Goal: Information Seeking & Learning: Learn about a topic

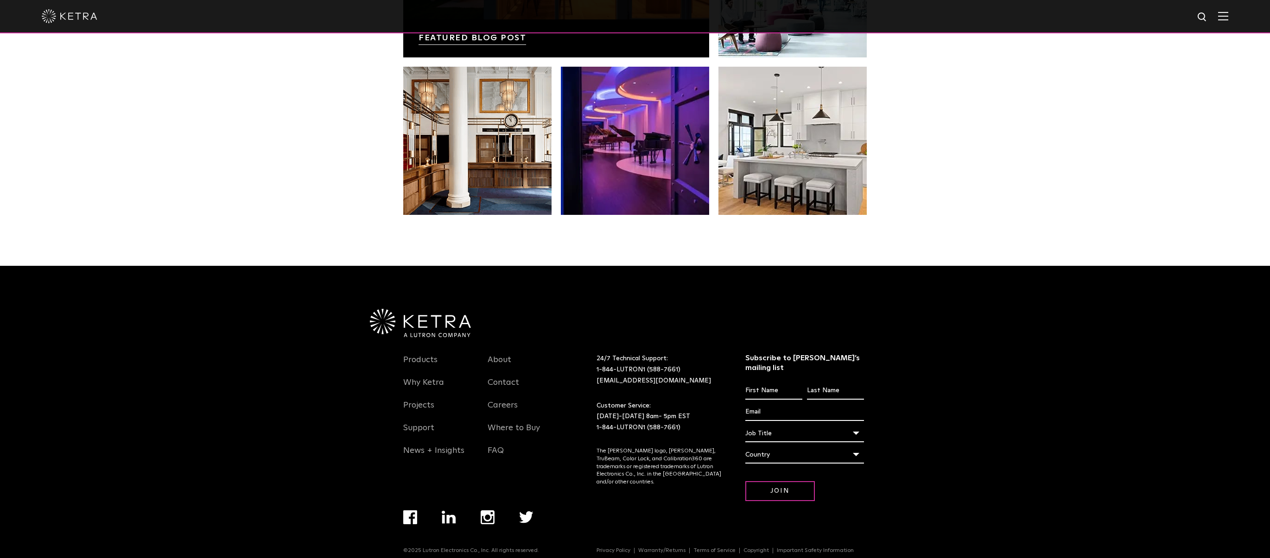
scroll to position [1949, 0]
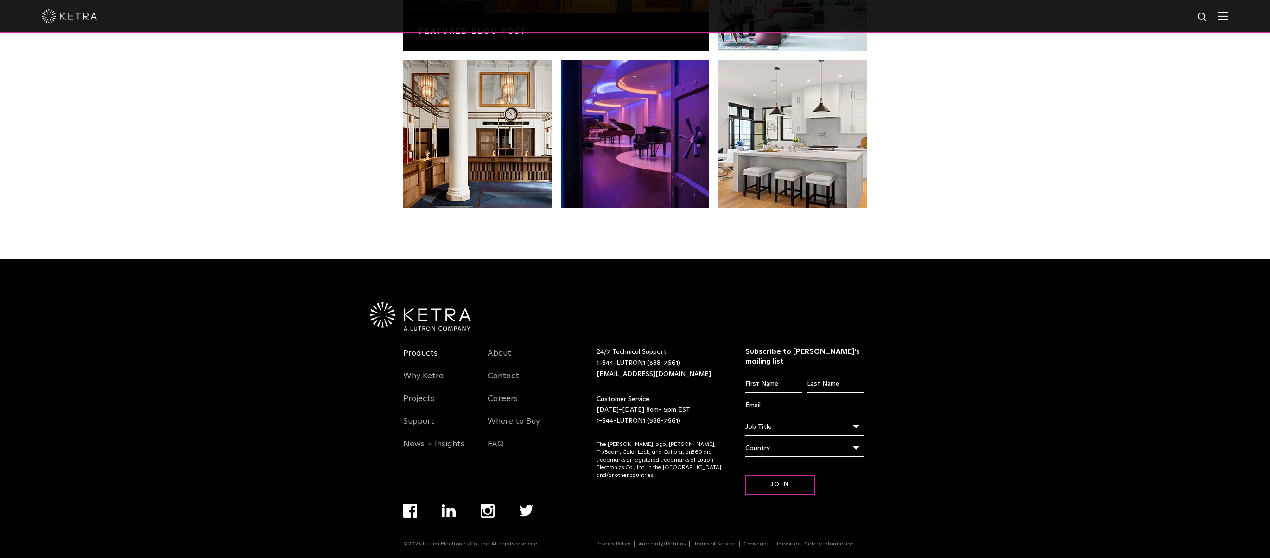
click at [420, 354] on link "Products" at bounding box center [420, 358] width 34 height 21
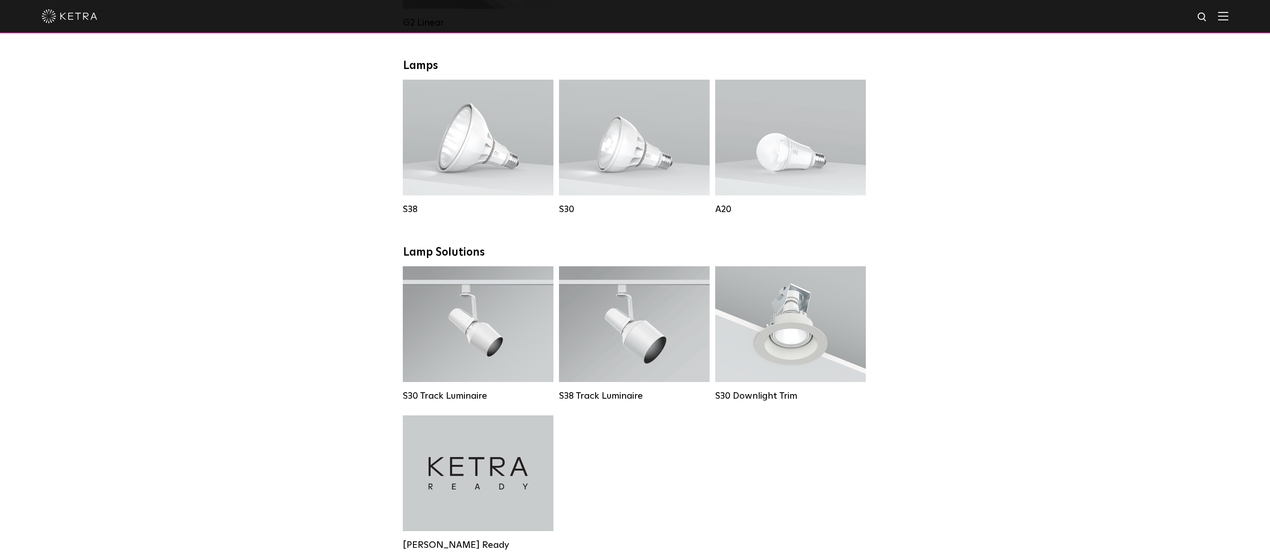
scroll to position [649, 0]
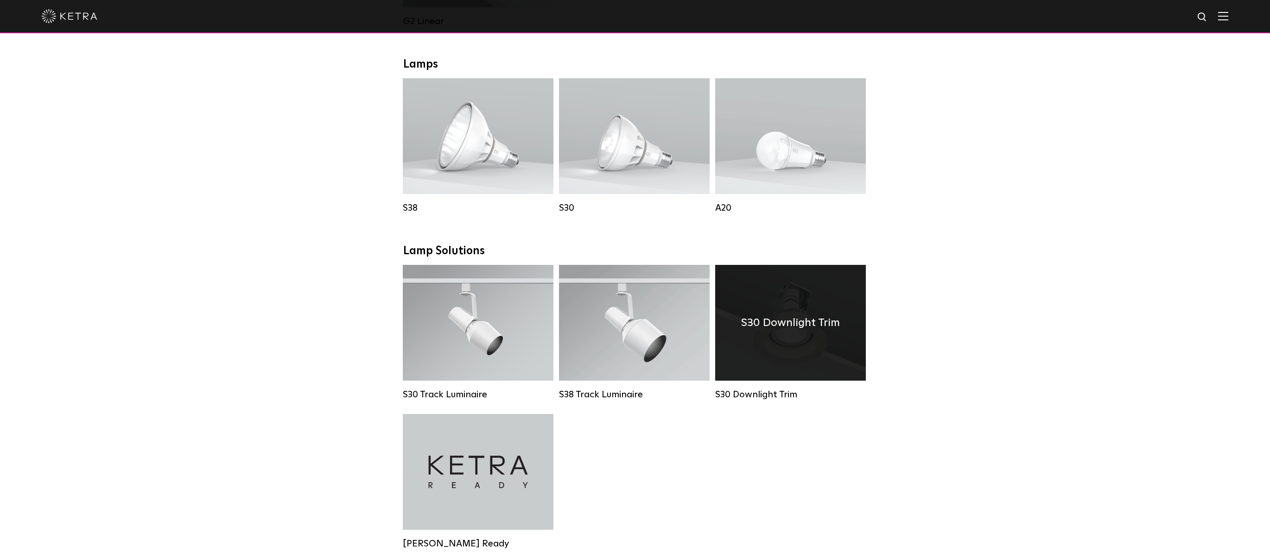
click at [782, 332] on h4 "S30 Downlight Trim" at bounding box center [790, 323] width 99 height 18
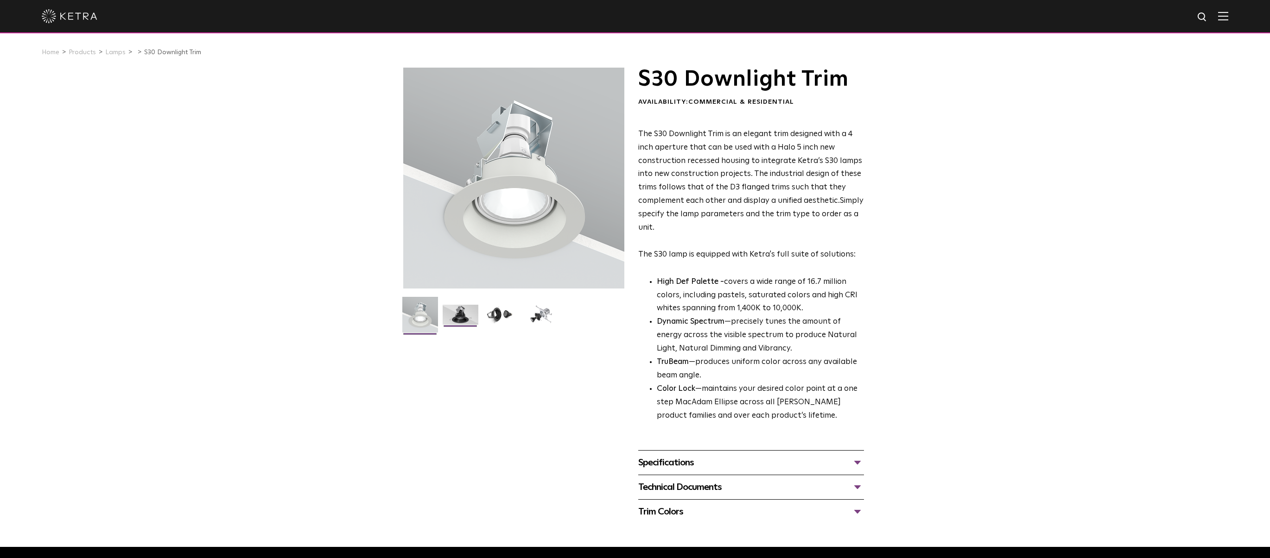
click at [465, 315] on img at bounding box center [460, 318] width 36 height 27
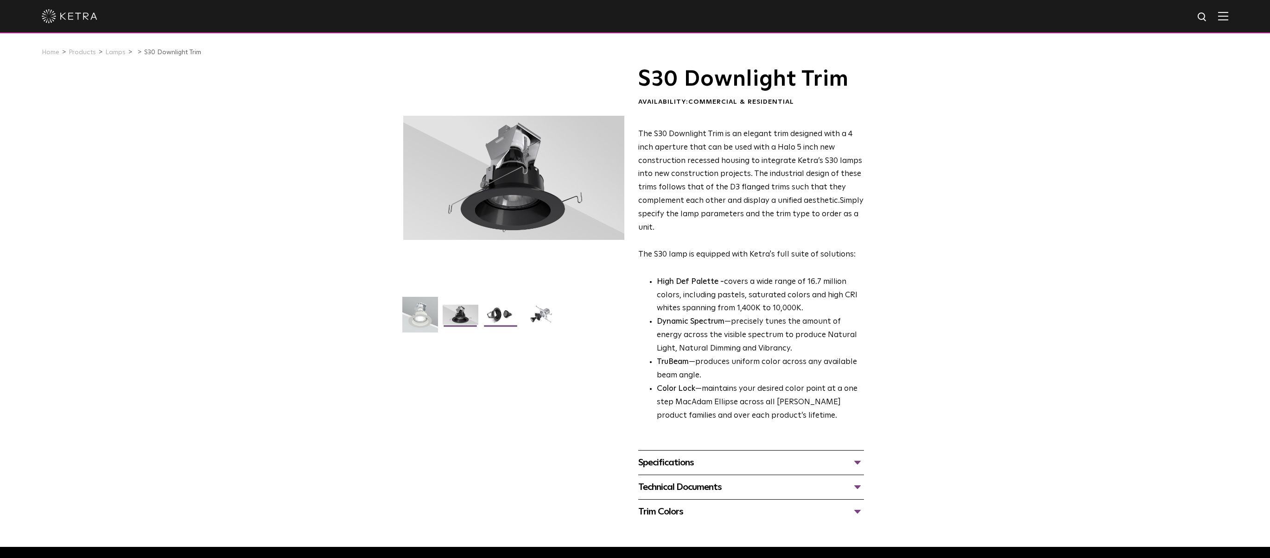
click at [499, 311] on img at bounding box center [501, 318] width 36 height 27
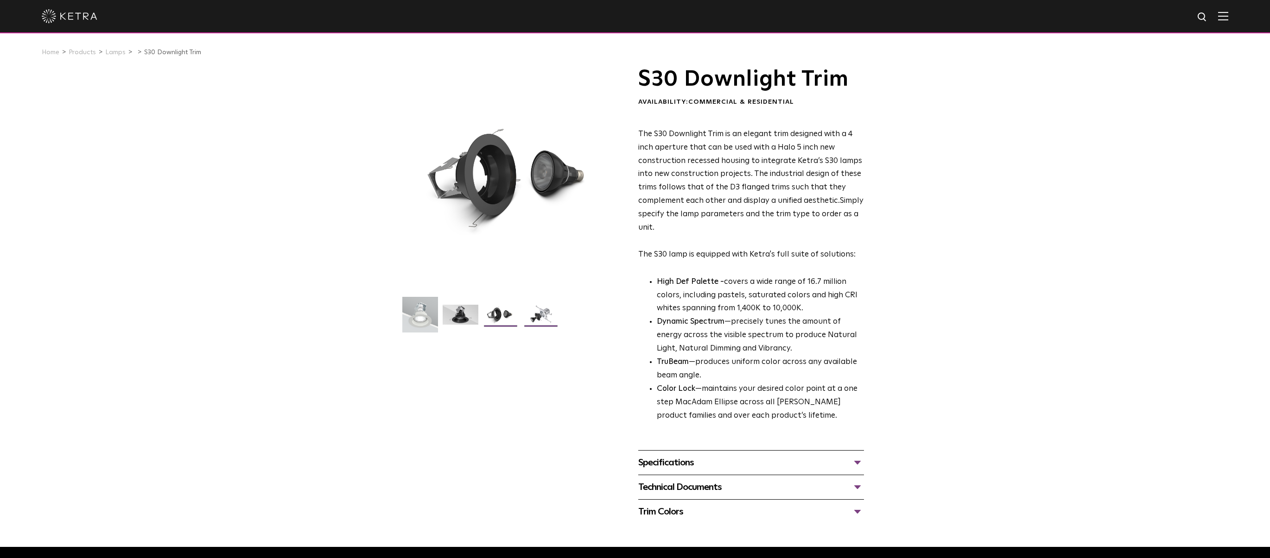
click at [542, 316] on img at bounding box center [541, 318] width 36 height 27
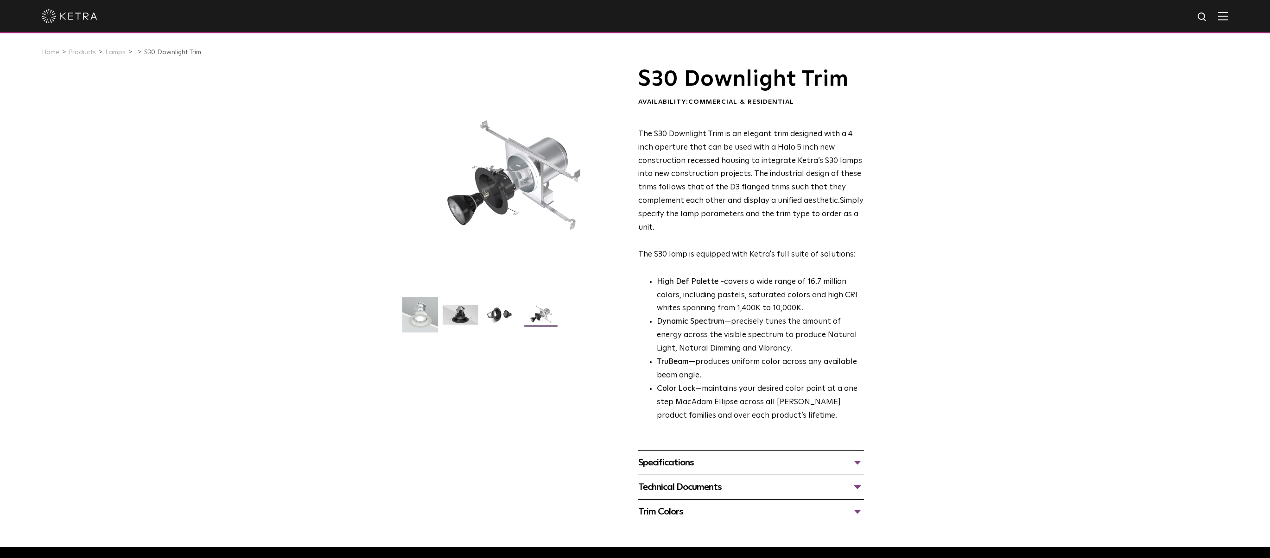
click at [542, 320] on img at bounding box center [541, 318] width 36 height 27
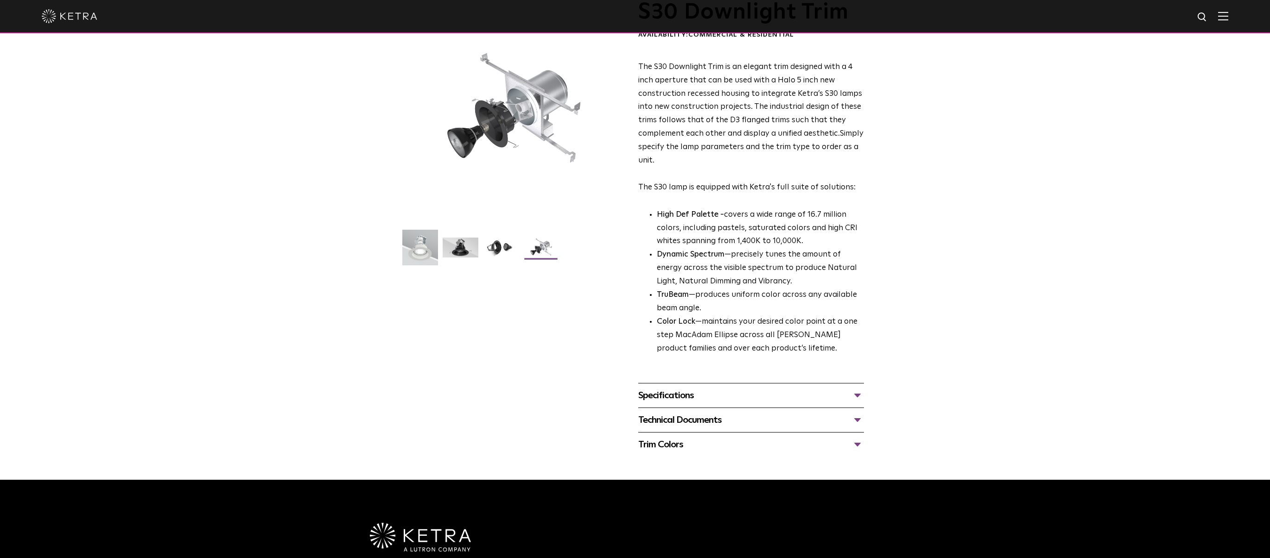
scroll to position [93, 0]
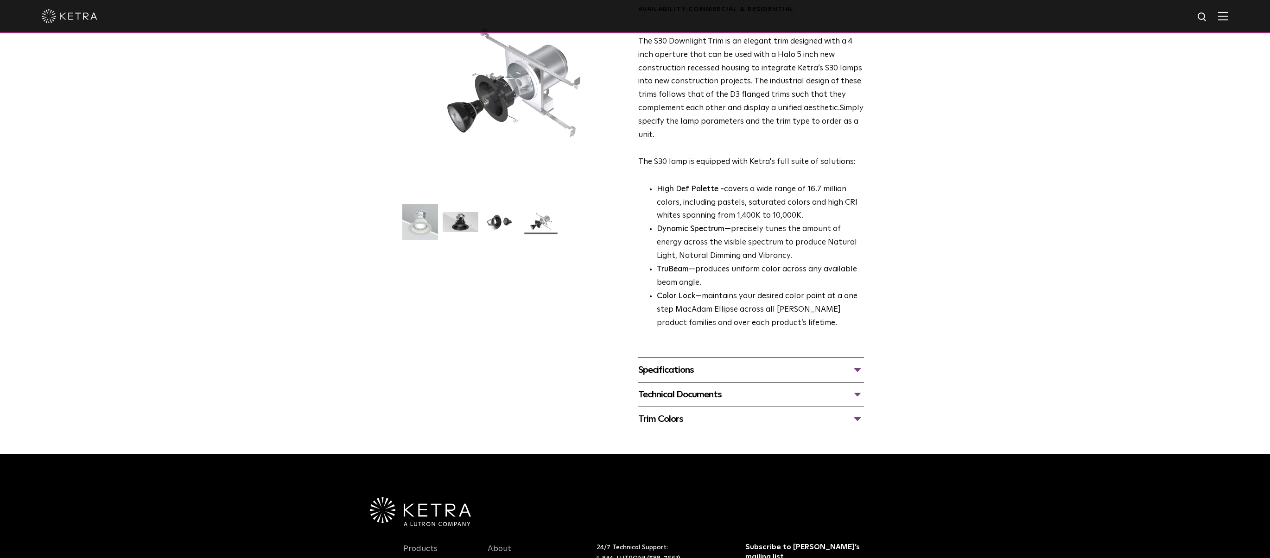
click at [678, 378] on div "Specifications" at bounding box center [751, 370] width 226 height 15
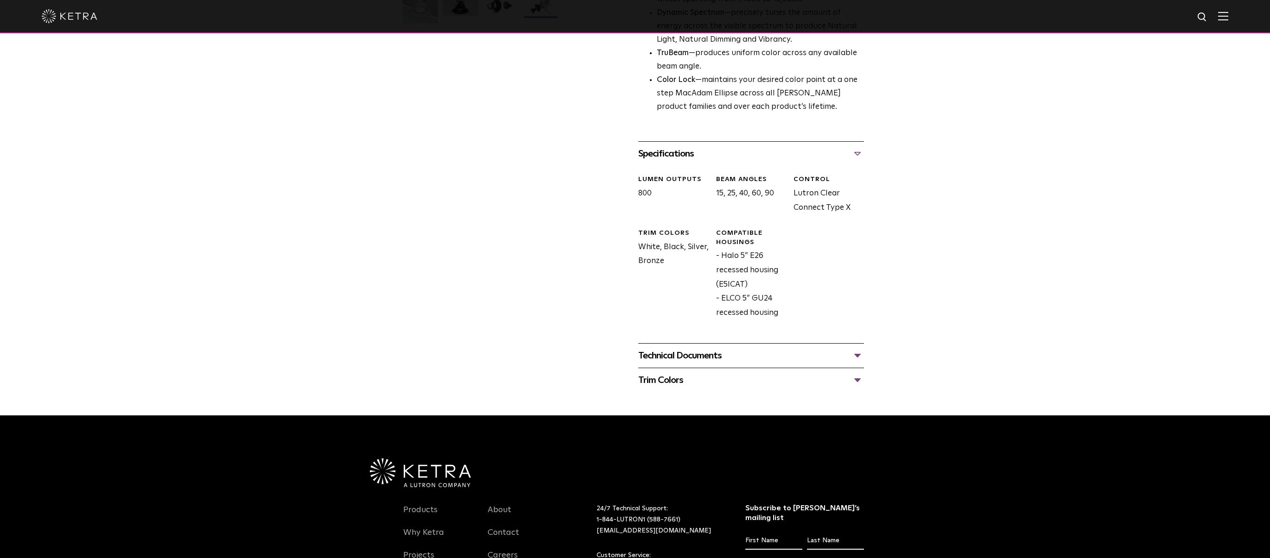
scroll to position [324, 0]
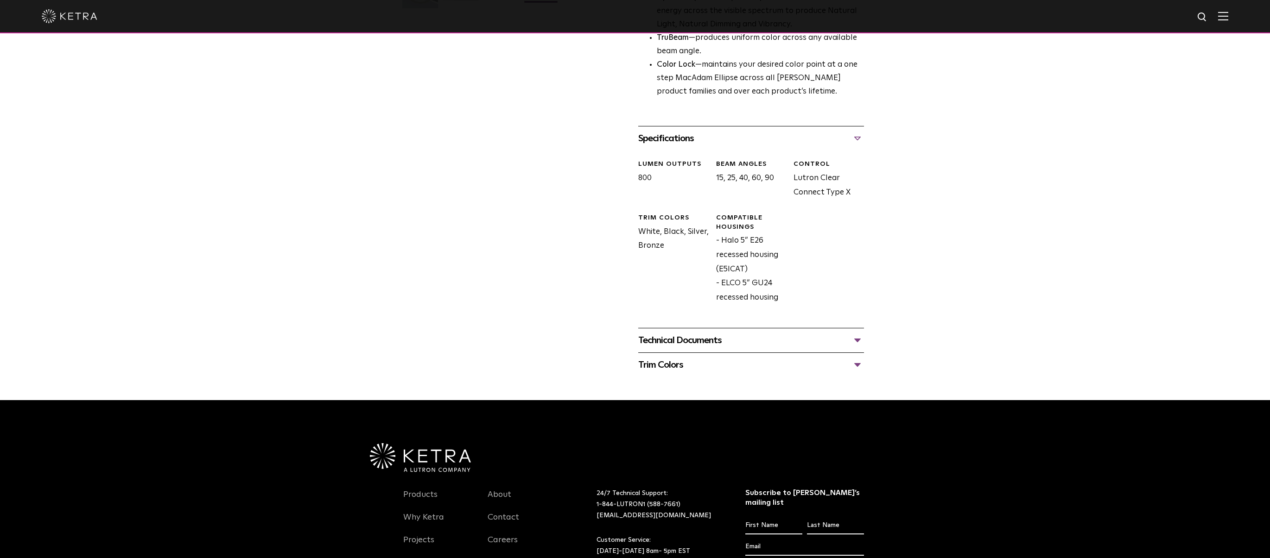
click at [719, 345] on div "Technical Documents" at bounding box center [751, 340] width 226 height 15
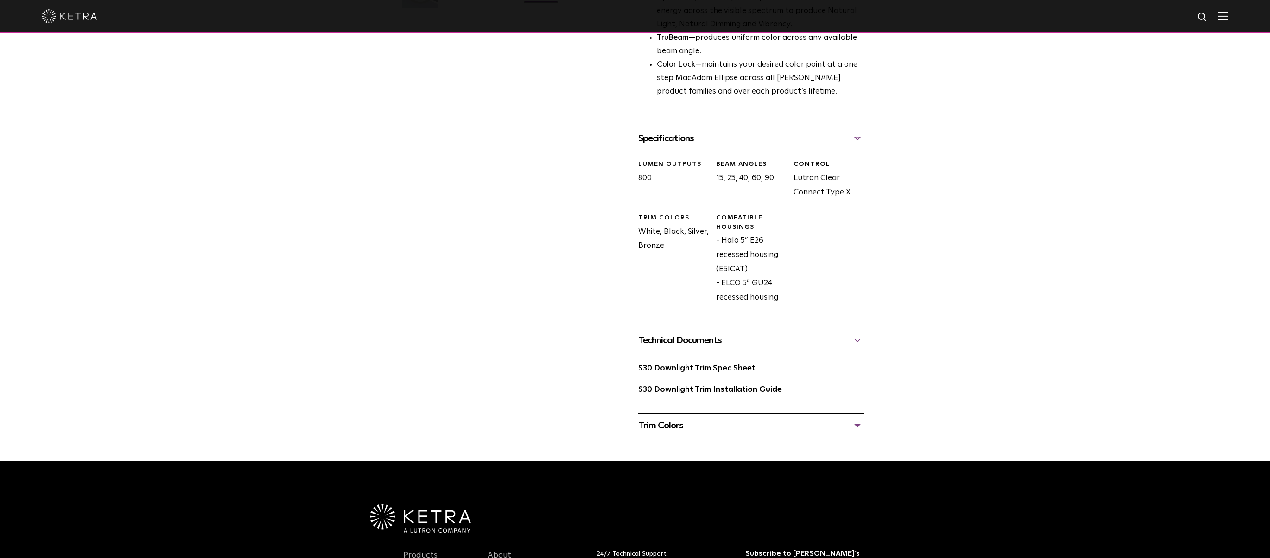
click at [677, 427] on div "Trim Colors" at bounding box center [751, 425] width 226 height 15
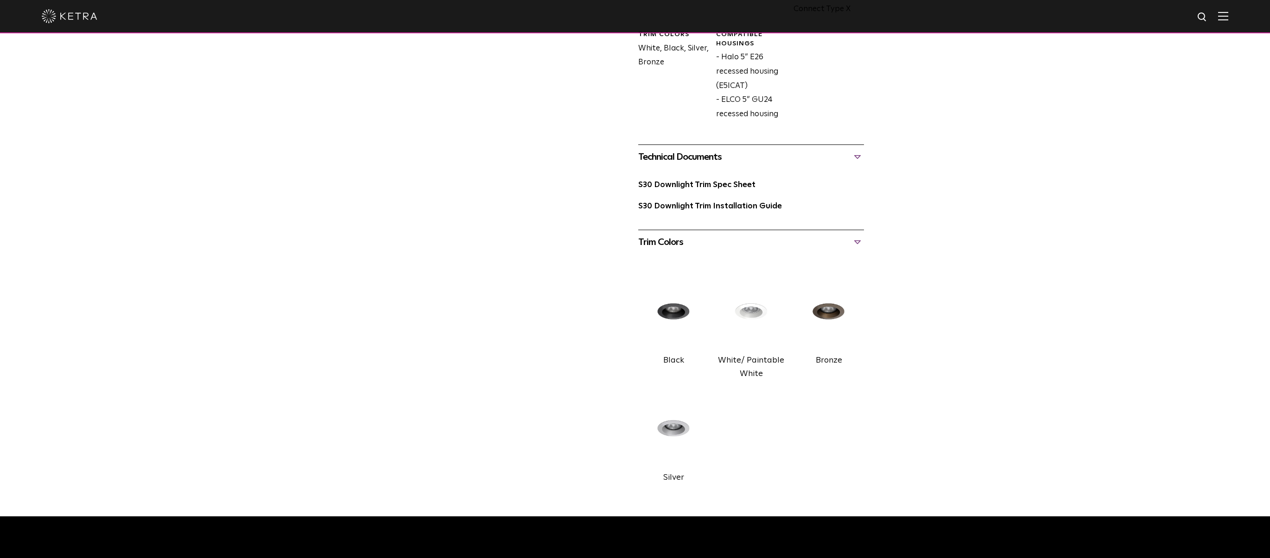
scroll to position [510, 0]
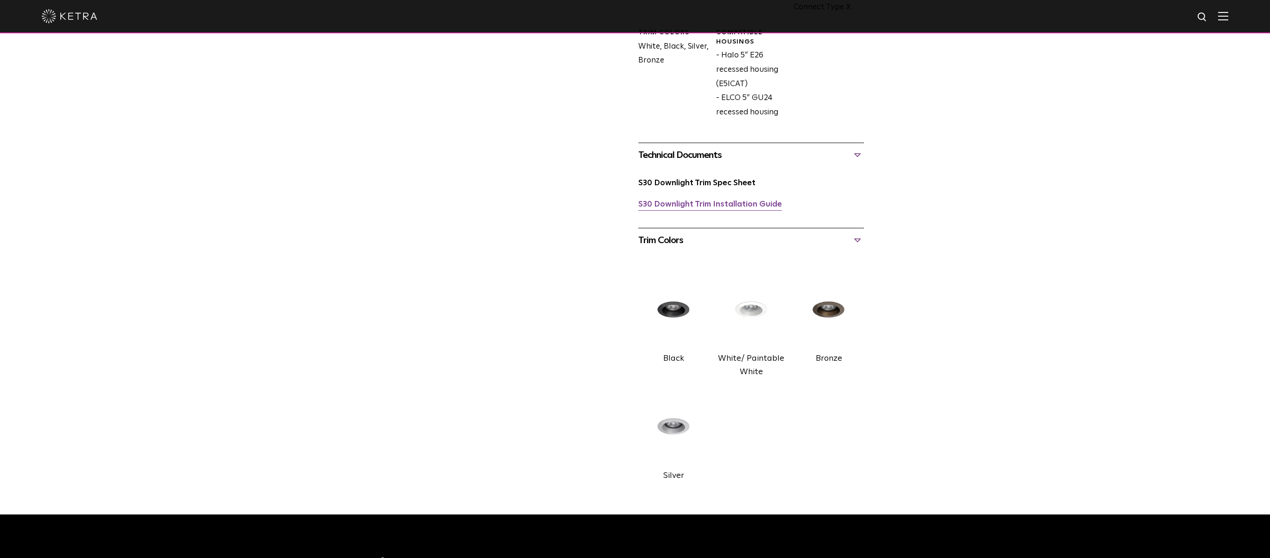
click at [696, 203] on link "S30 Downlight Trim Installation Guide" at bounding box center [710, 205] width 144 height 8
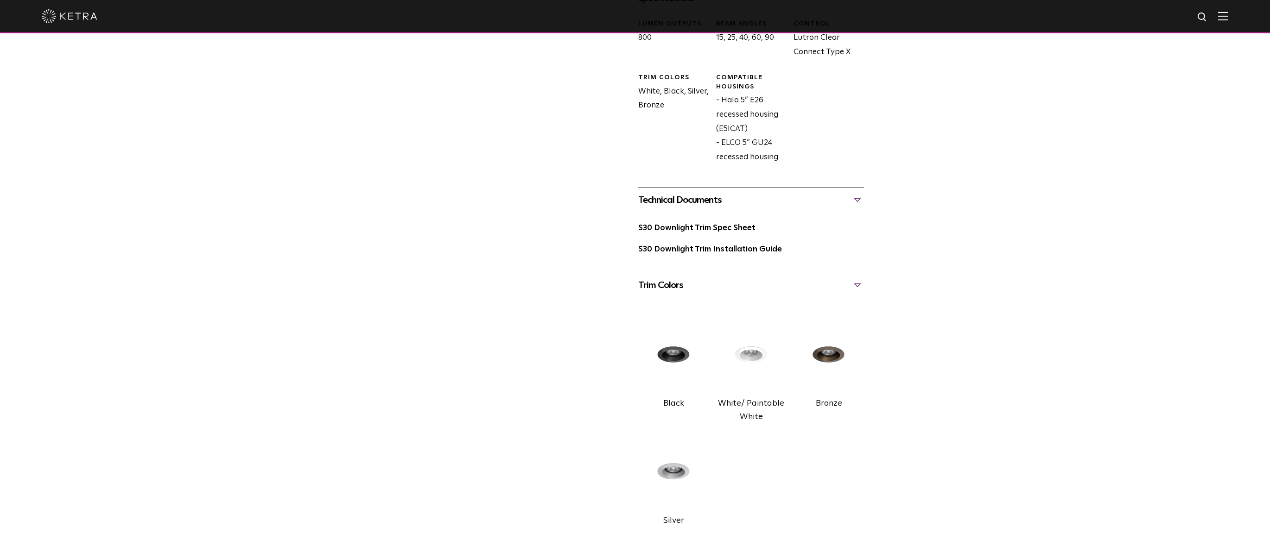
scroll to position [463, 0]
click at [683, 253] on link "S30 Downlight Trim Installation Guide" at bounding box center [710, 251] width 144 height 8
click at [707, 251] on link "S30 Downlight Trim Installation Guide" at bounding box center [710, 251] width 144 height 8
click at [698, 253] on link "S30 Downlight Trim Installation Guide" at bounding box center [710, 251] width 144 height 8
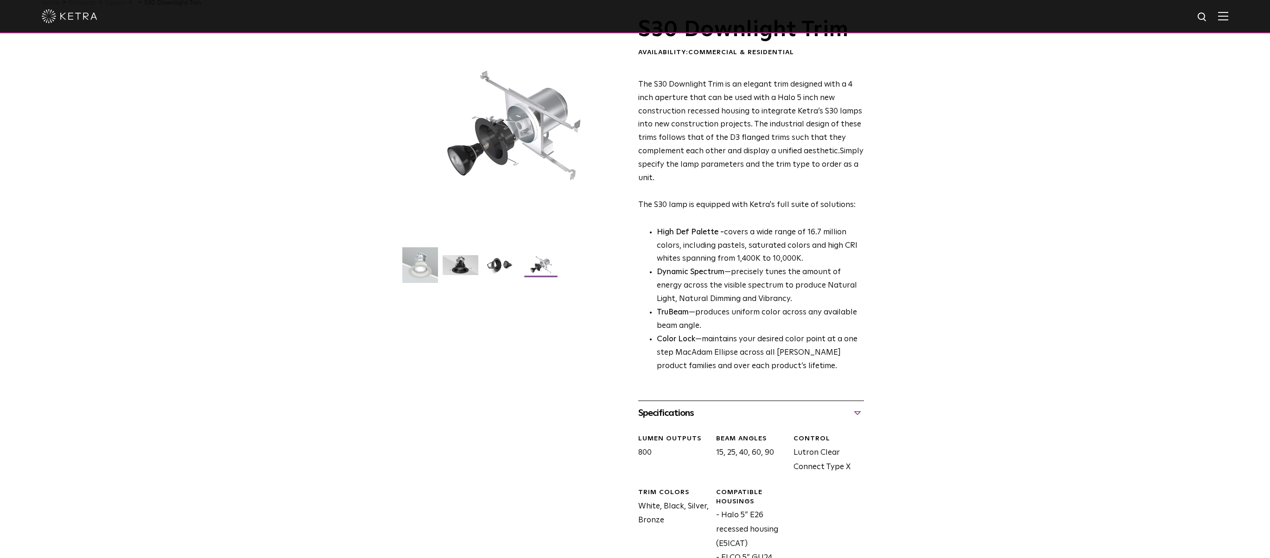
scroll to position [46, 0]
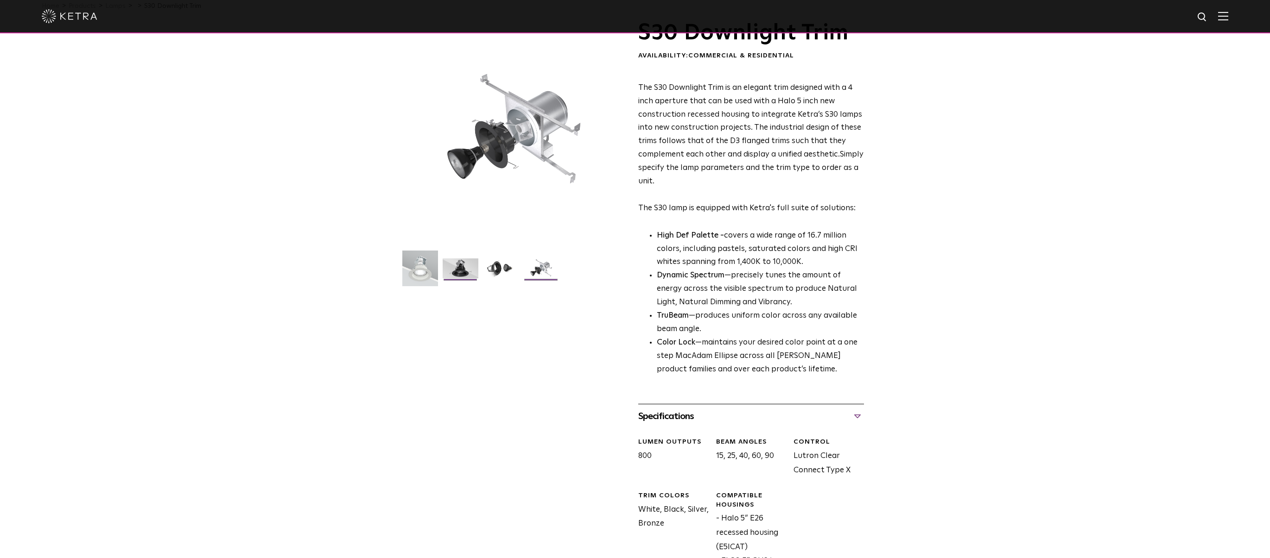
click at [455, 265] on img at bounding box center [460, 272] width 36 height 27
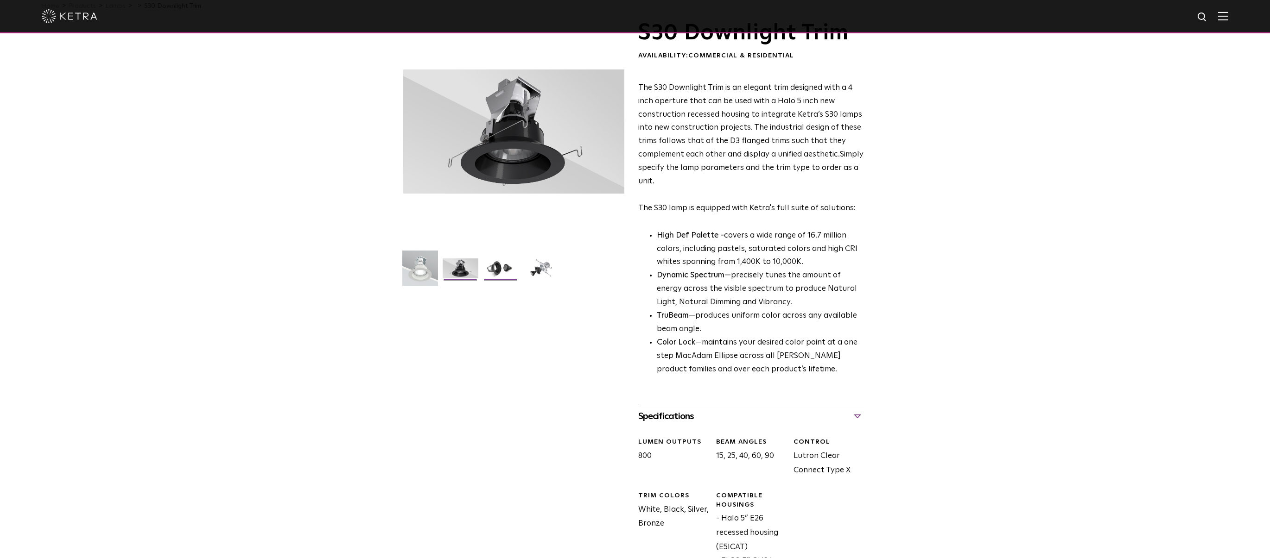
click at [493, 264] on img at bounding box center [501, 272] width 36 height 27
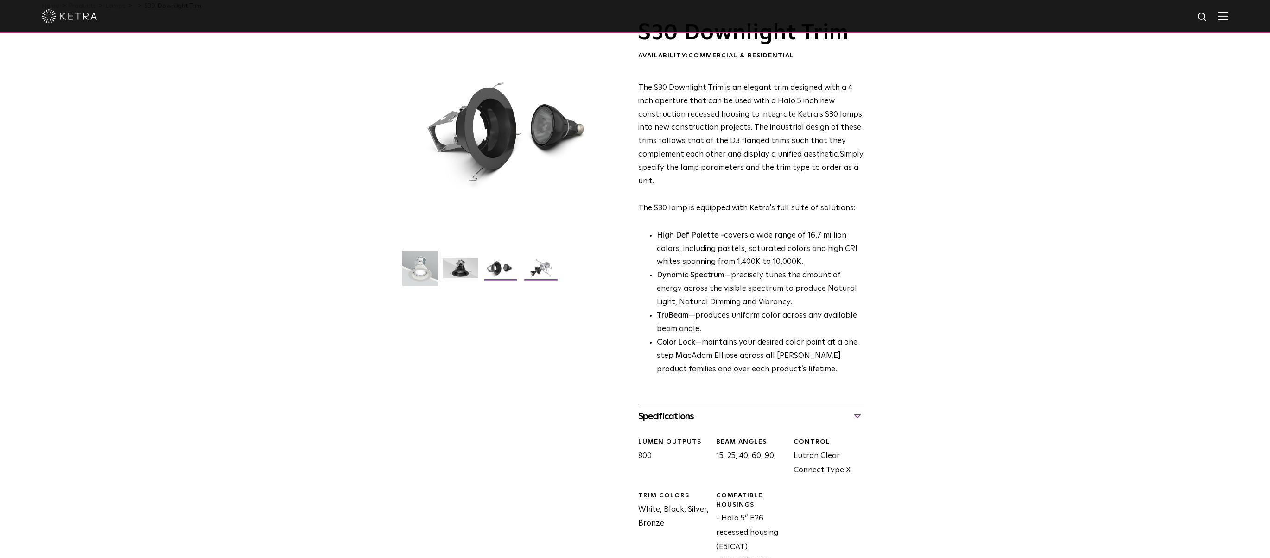
click at [522, 273] on li at bounding box center [541, 272] width 38 height 27
click at [537, 269] on img at bounding box center [541, 272] width 36 height 27
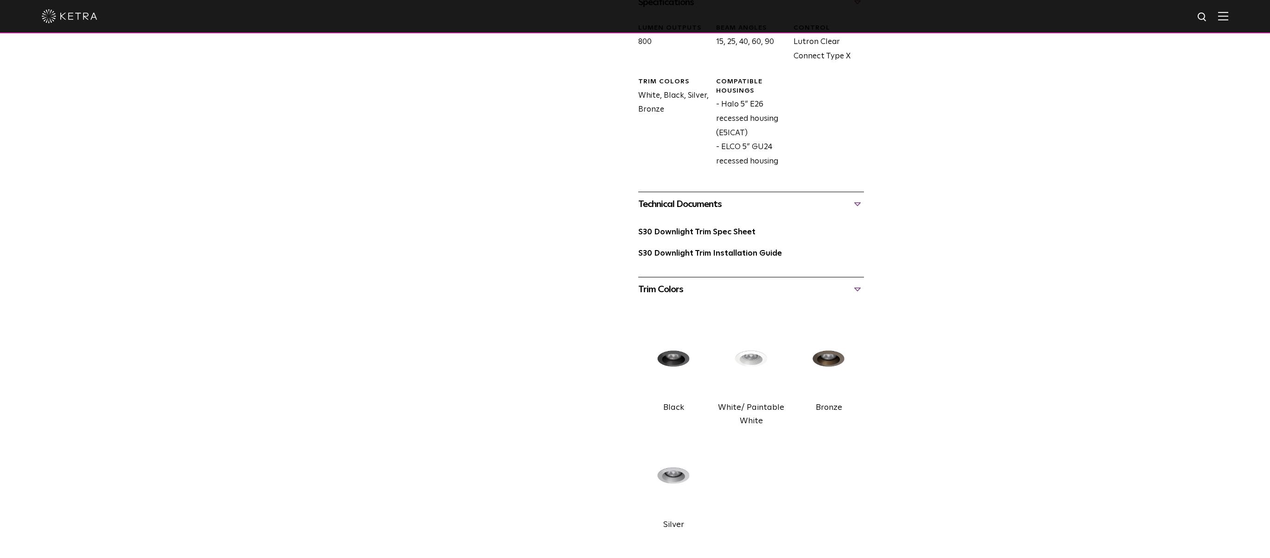
scroll to position [463, 0]
click at [746, 403] on label "White/ Paintable White" at bounding box center [751, 412] width 66 height 22
click at [742, 408] on label "White/ Paintable White" at bounding box center [751, 412] width 66 height 22
click at [745, 358] on img at bounding box center [751, 356] width 70 height 79
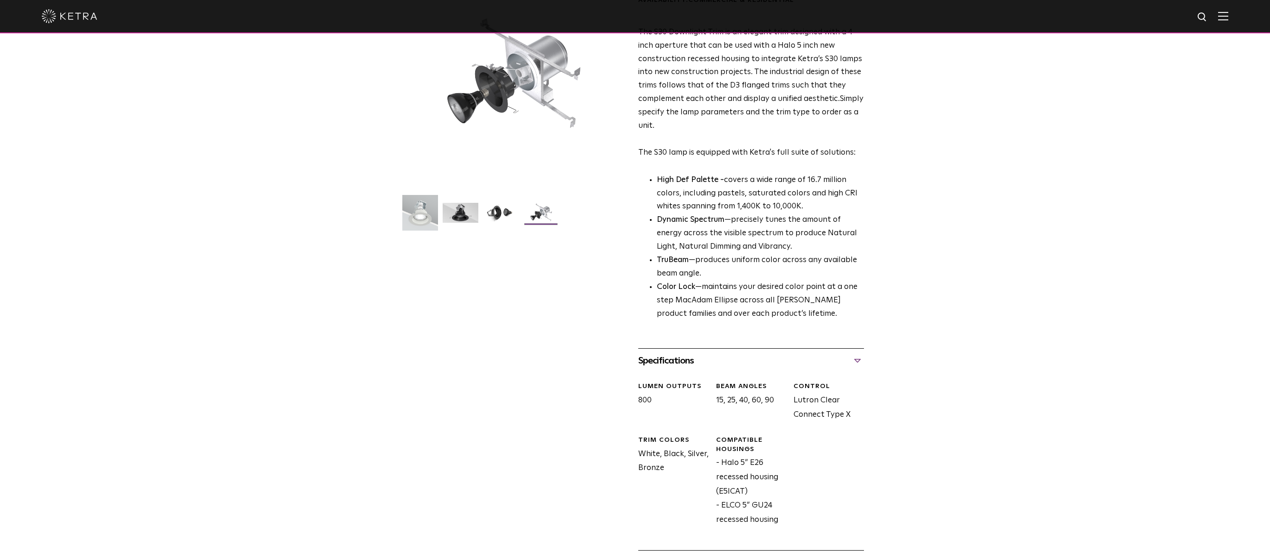
scroll to position [0, 0]
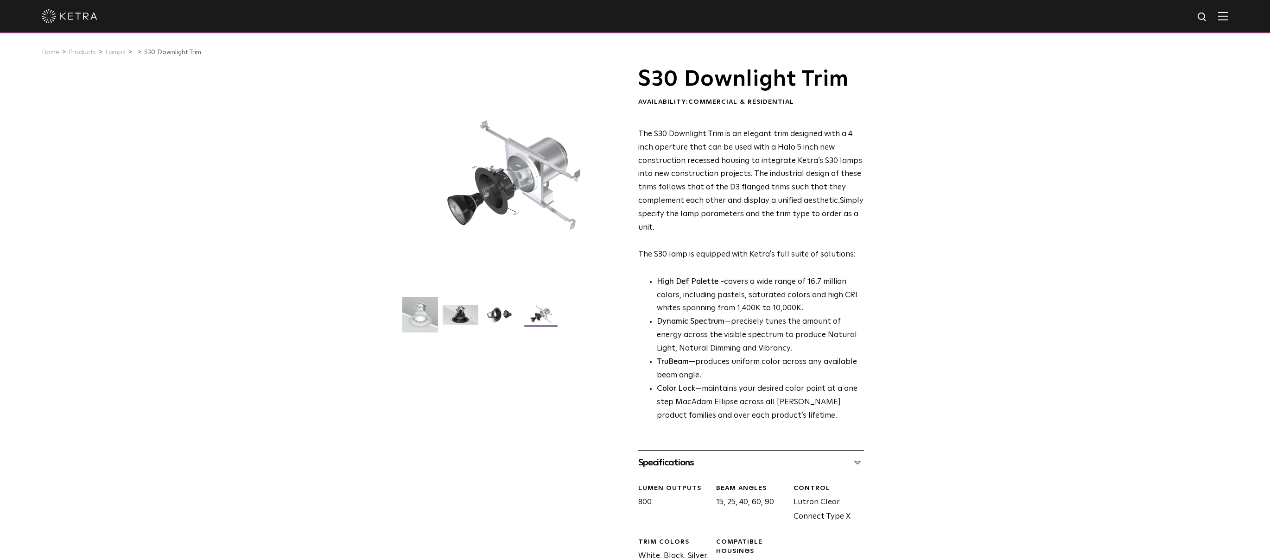
click at [542, 313] on img at bounding box center [541, 318] width 36 height 27
click at [493, 310] on img at bounding box center [501, 318] width 36 height 27
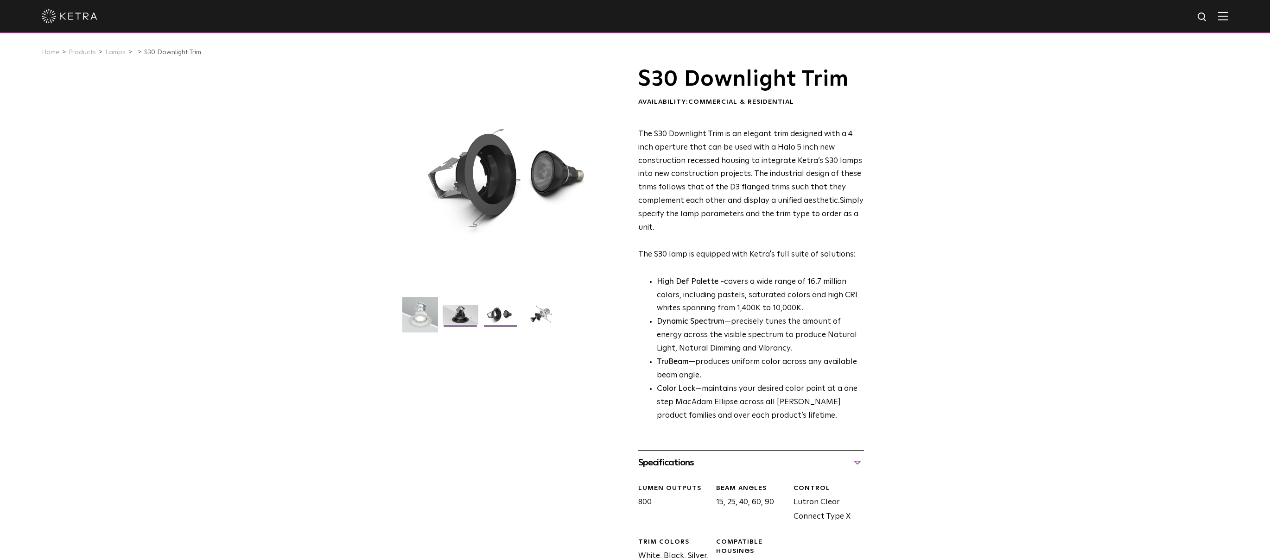
click at [470, 311] on img at bounding box center [460, 318] width 36 height 27
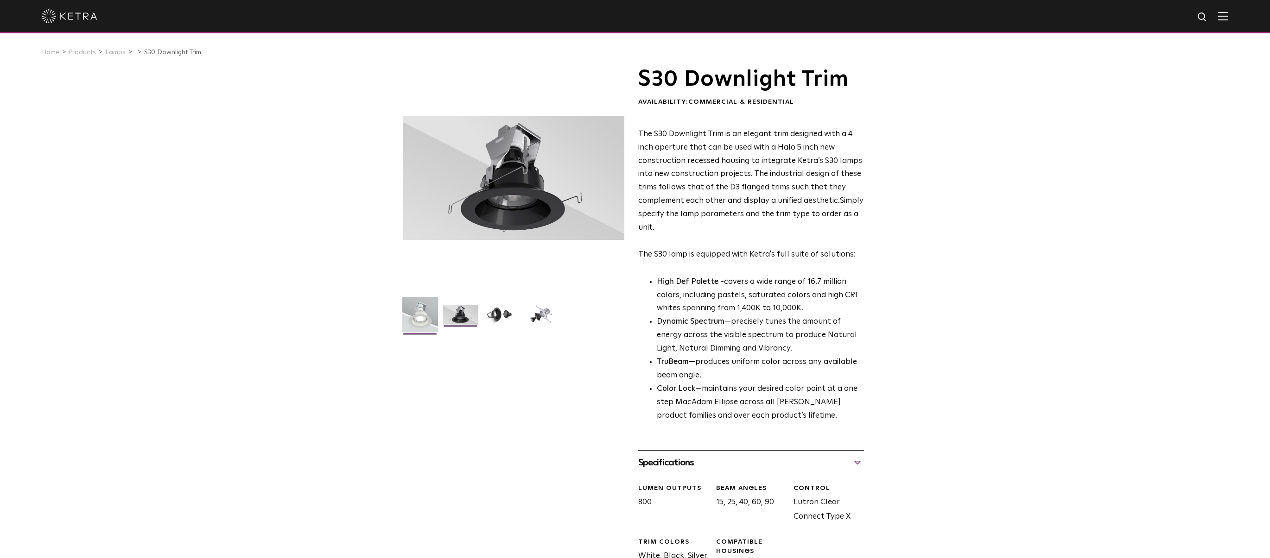
click at [420, 312] on img at bounding box center [420, 318] width 36 height 43
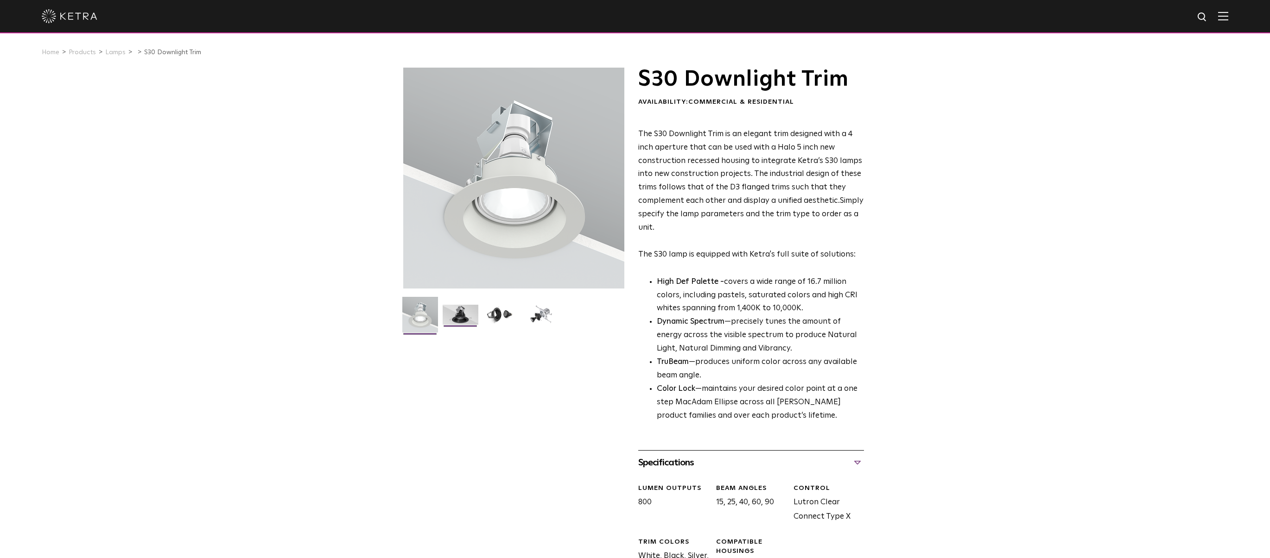
click at [454, 316] on img at bounding box center [460, 318] width 36 height 27
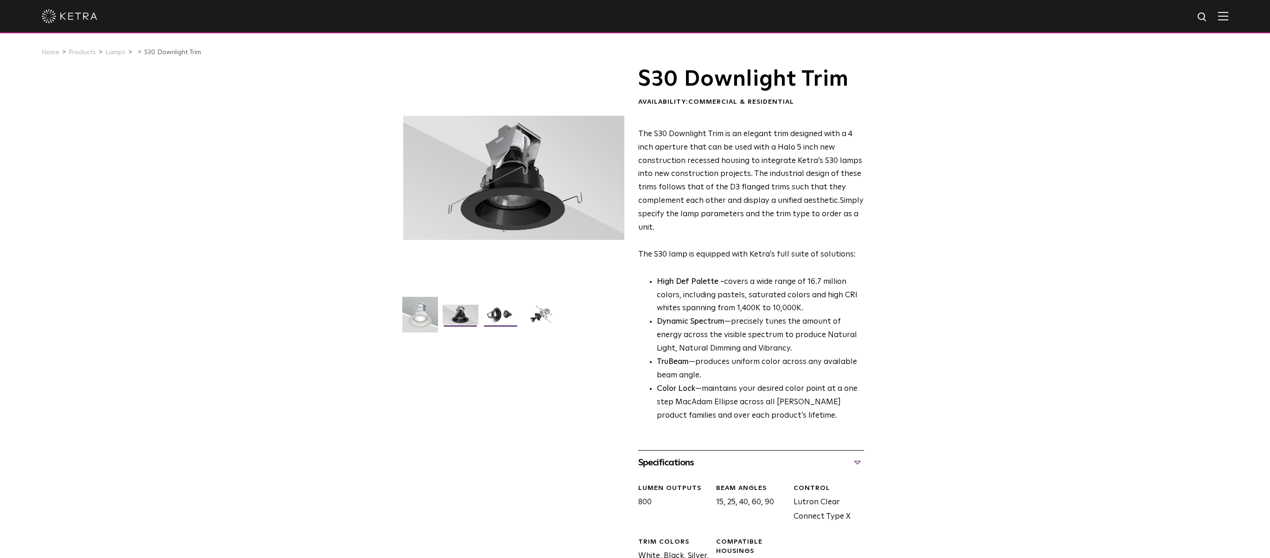
click at [493, 314] on img at bounding box center [501, 318] width 36 height 27
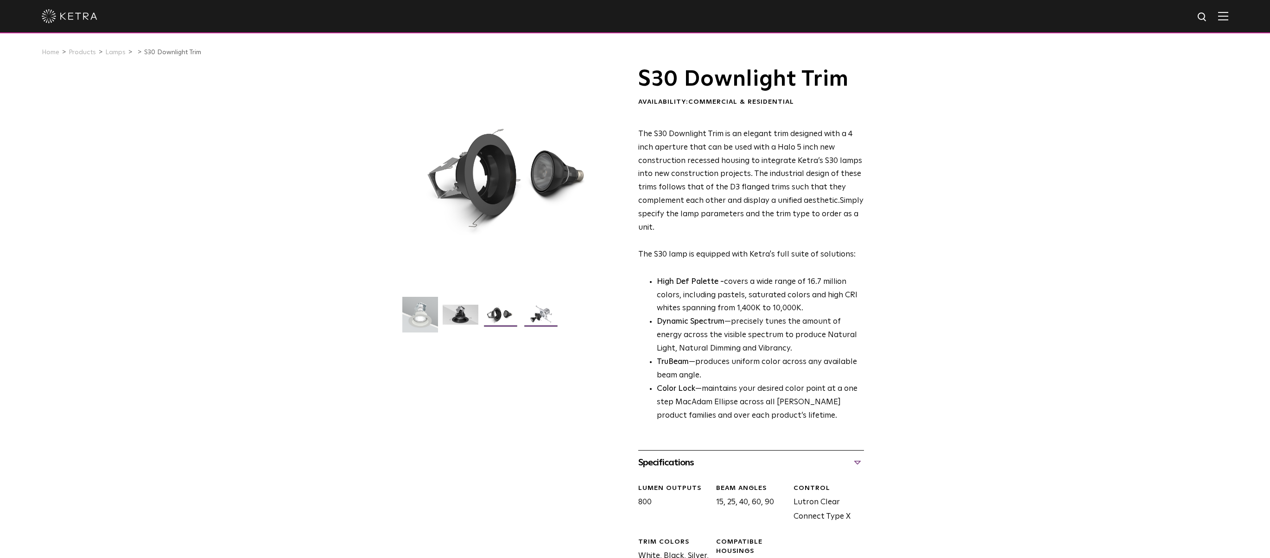
click at [539, 311] on img at bounding box center [541, 318] width 36 height 27
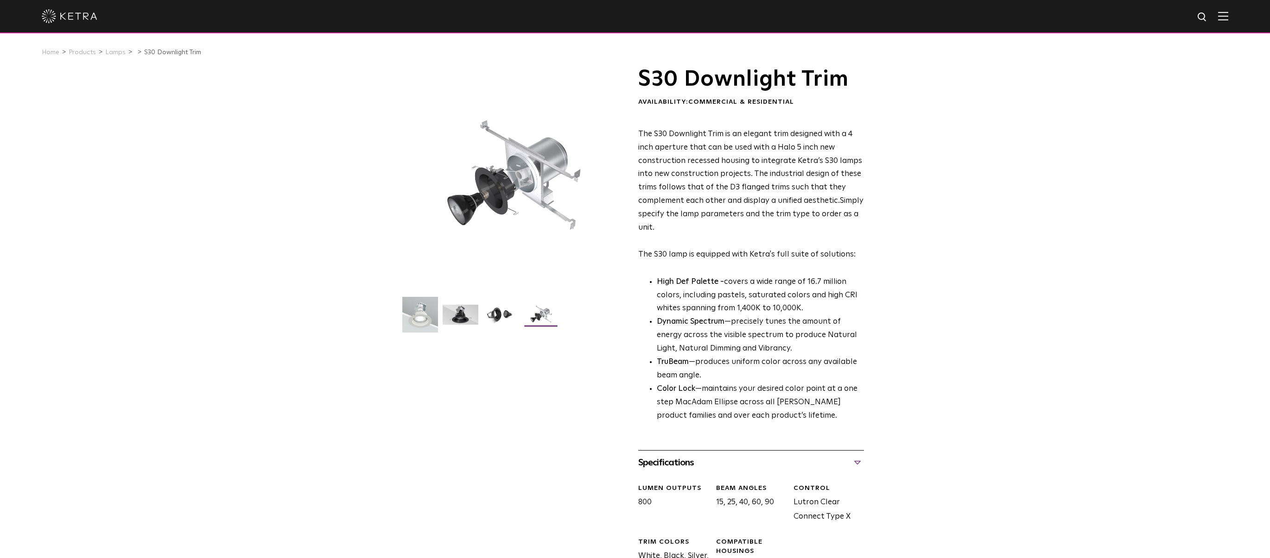
click at [537, 311] on img at bounding box center [541, 318] width 36 height 27
drag, startPoint x: 448, startPoint y: 315, endPoint x: 468, endPoint y: 321, distance: 20.5
click at [449, 315] on img at bounding box center [460, 318] width 36 height 27
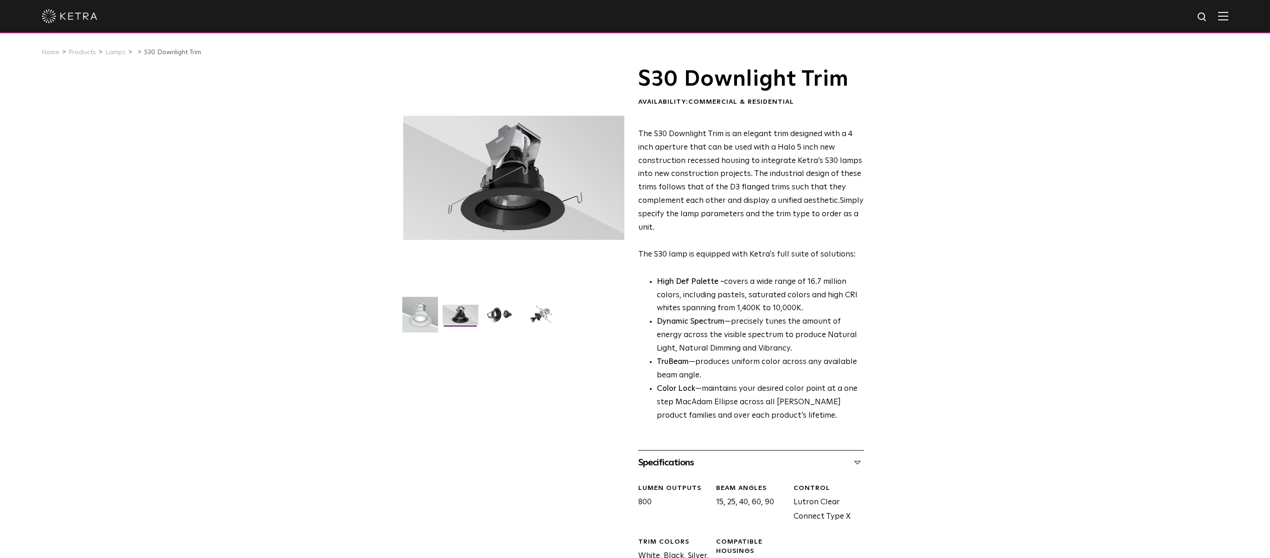
click at [394, 309] on div "S30 Downlight Trim Availability: Commercial & Residential The S30 Downlight Tri…" at bounding box center [635, 535] width 482 height 934
click at [411, 313] on img at bounding box center [420, 318] width 36 height 43
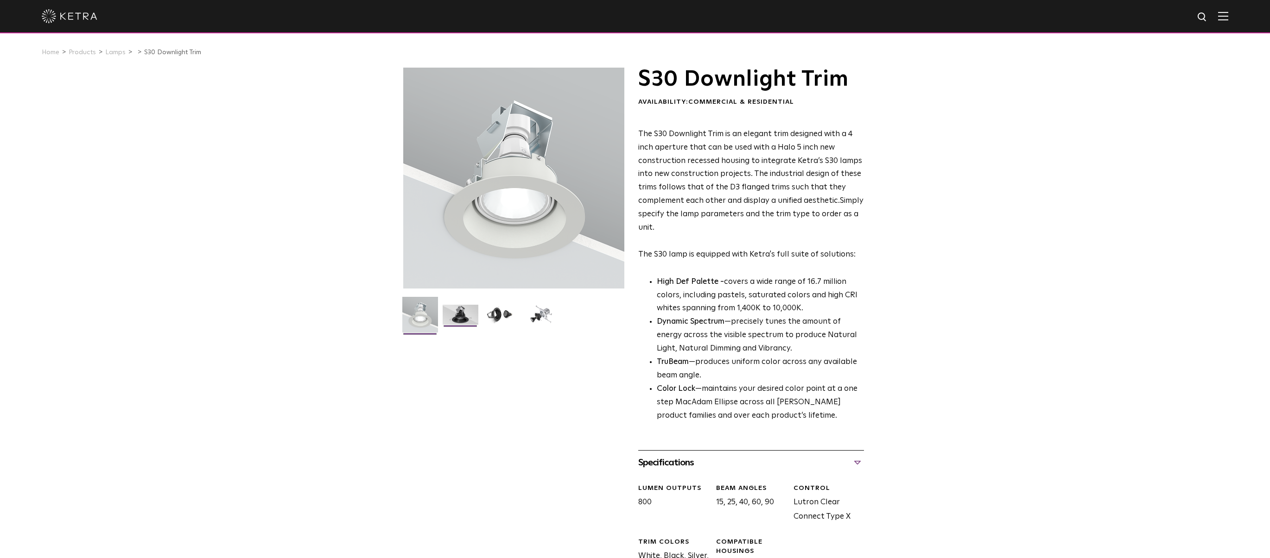
click at [461, 314] on img at bounding box center [460, 318] width 36 height 27
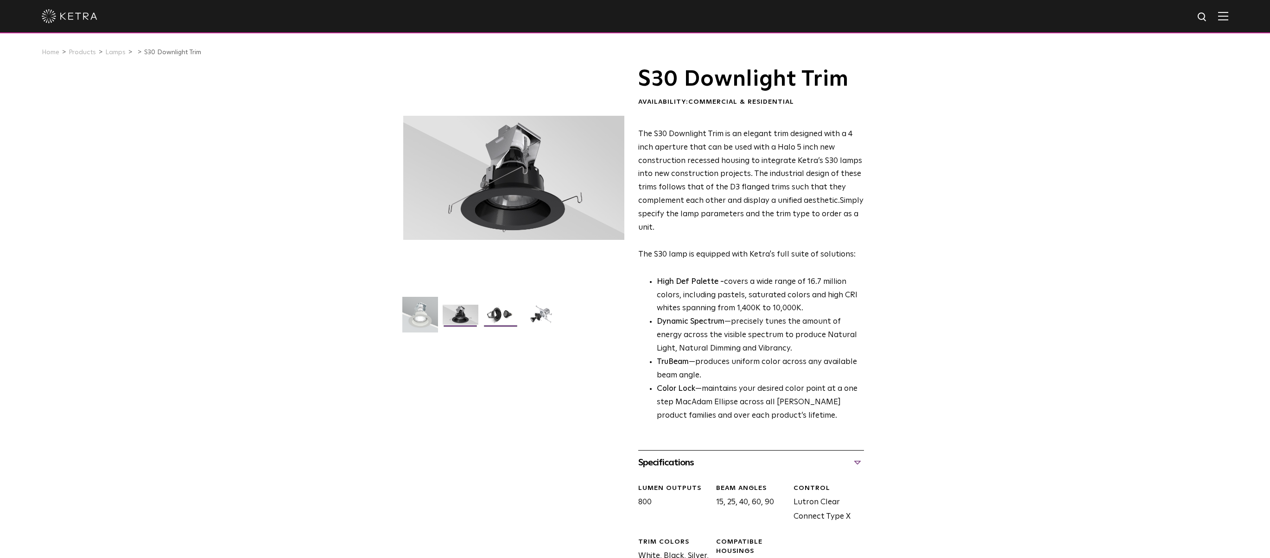
click at [507, 314] on img at bounding box center [501, 318] width 36 height 27
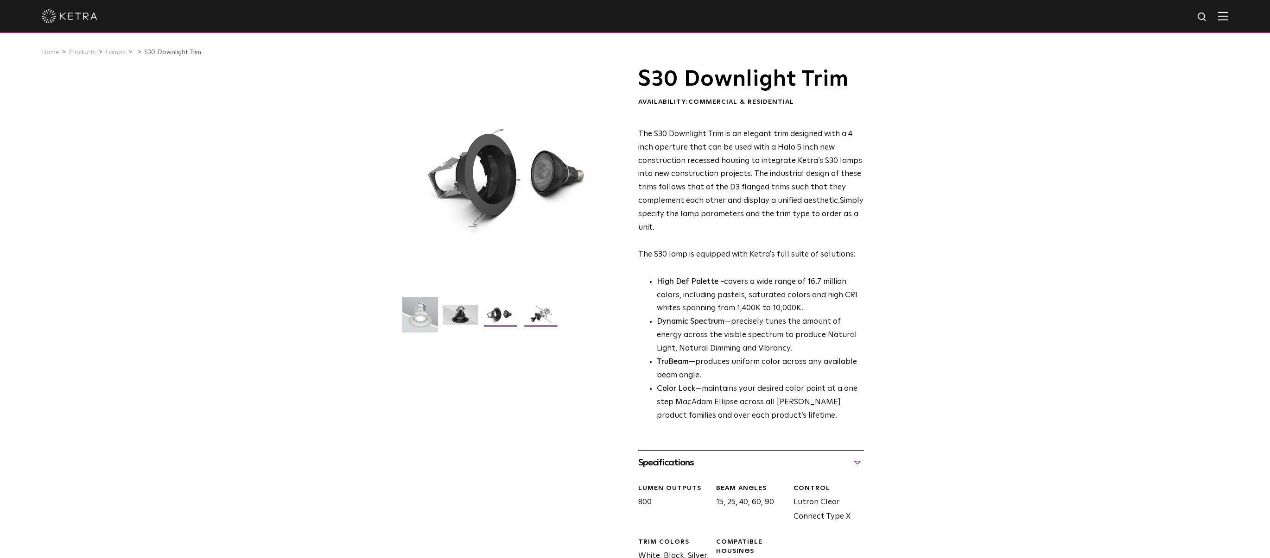
click at [540, 313] on img at bounding box center [541, 318] width 36 height 27
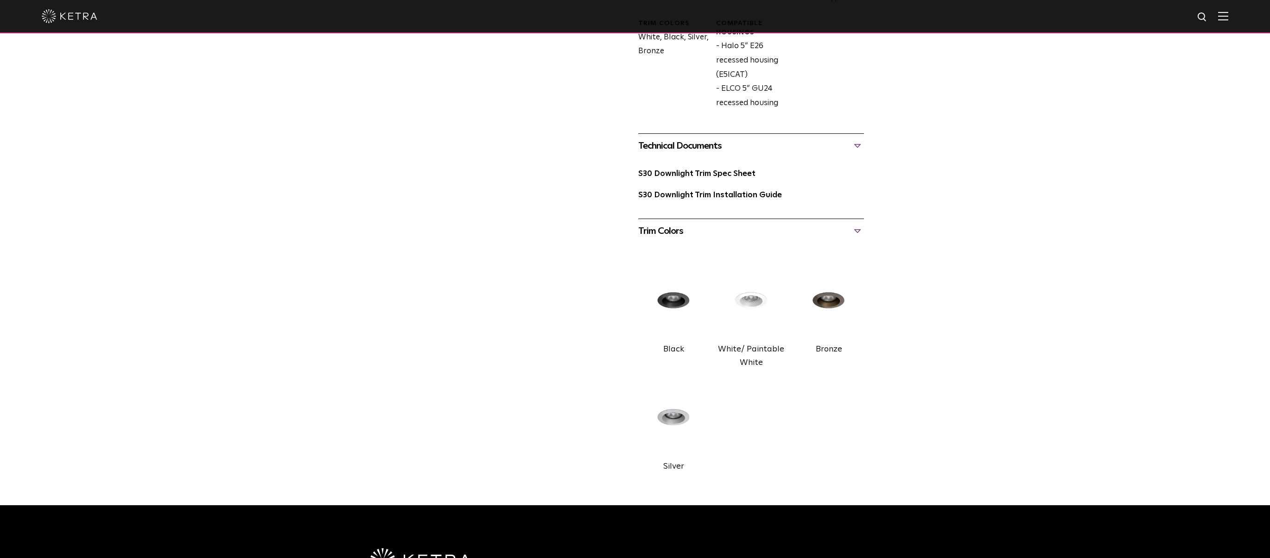
scroll to position [417, 0]
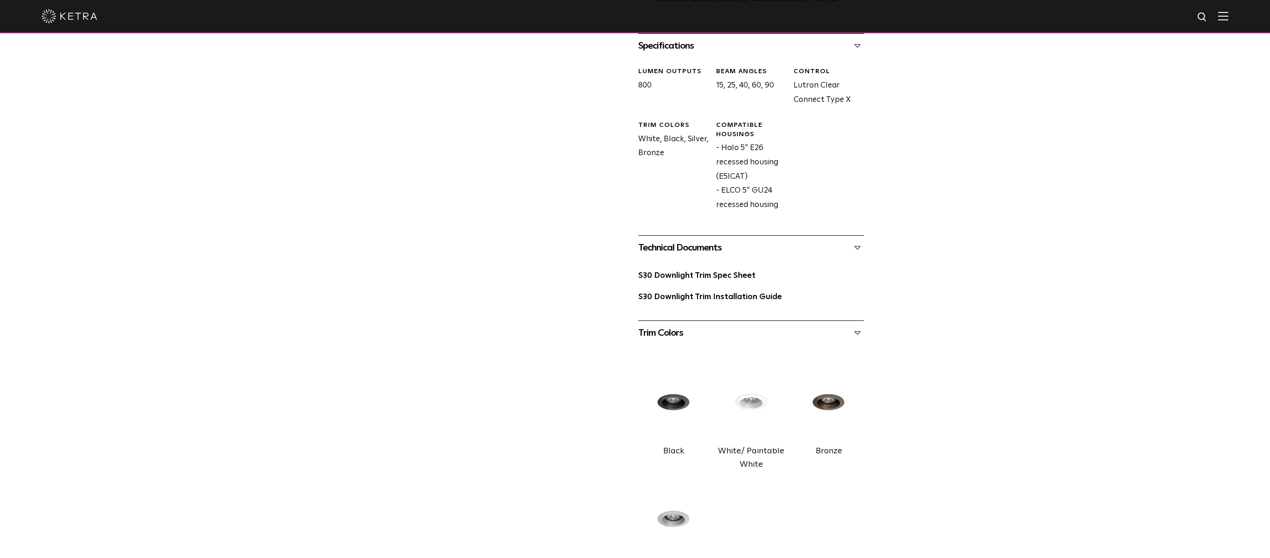
click at [751, 402] on img at bounding box center [751, 403] width 70 height 79
click at [749, 453] on label "White/ Paintable White" at bounding box center [751, 458] width 66 height 22
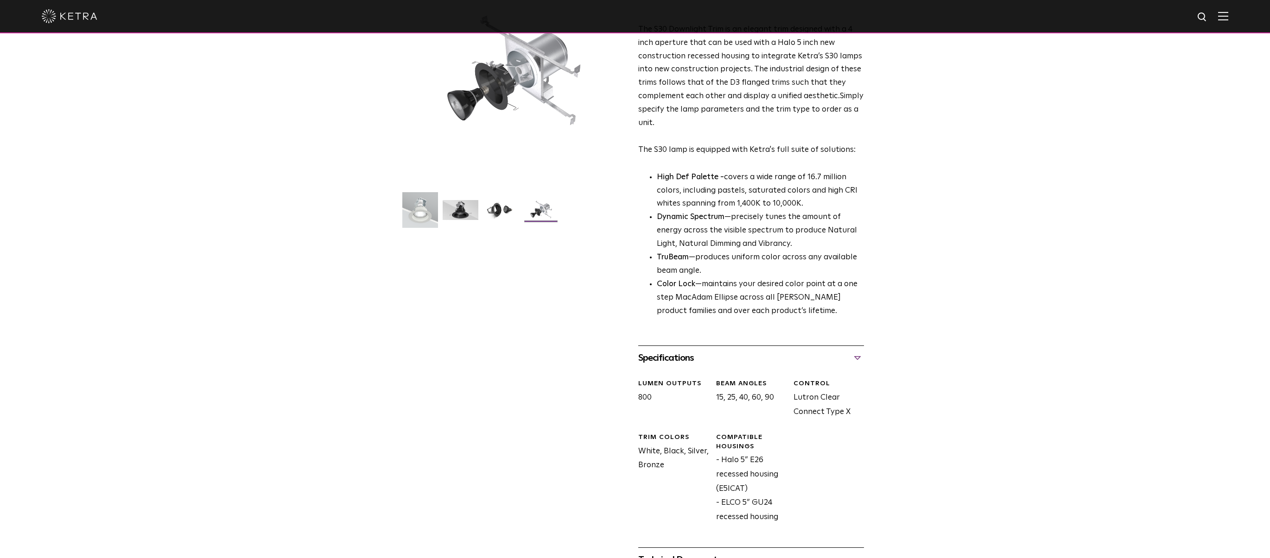
scroll to position [93, 0]
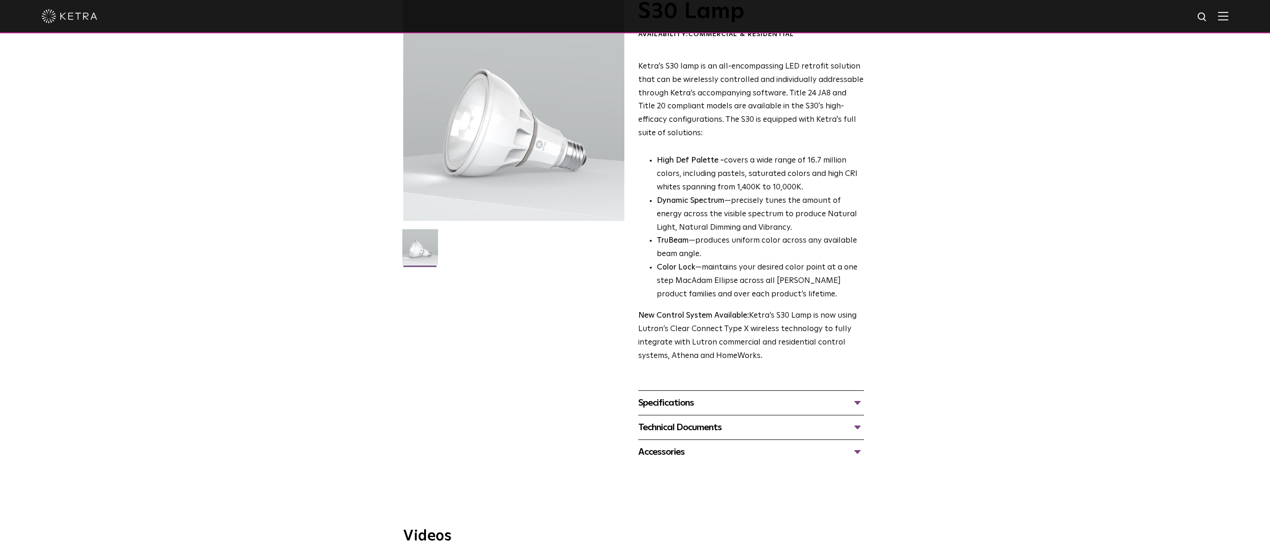
scroll to position [93, 0]
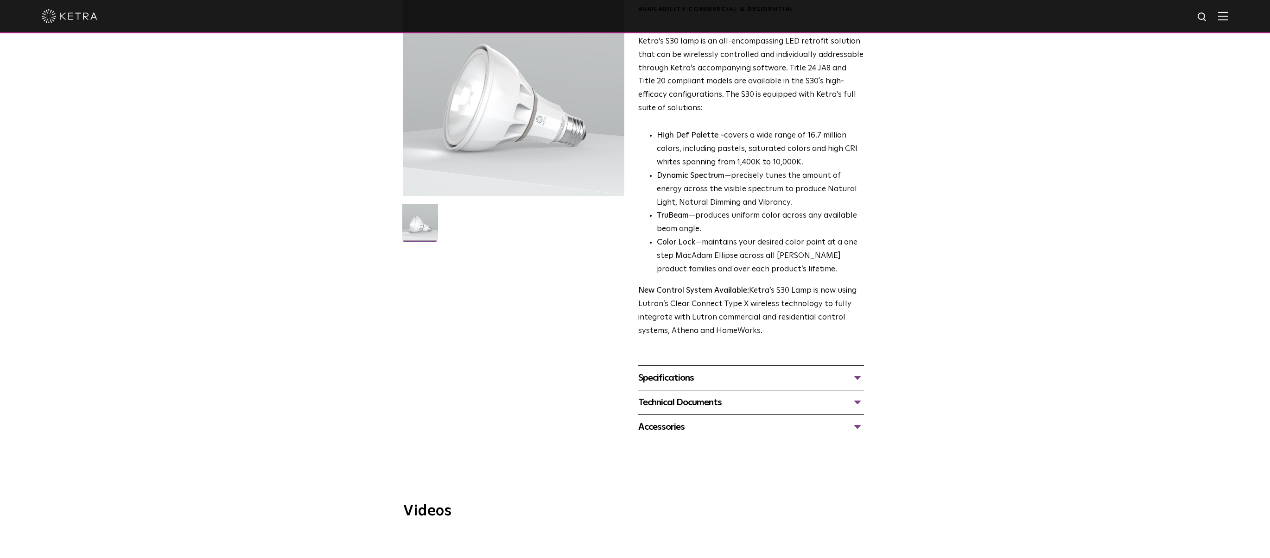
click at [668, 377] on div "Specifications" at bounding box center [751, 378] width 226 height 15
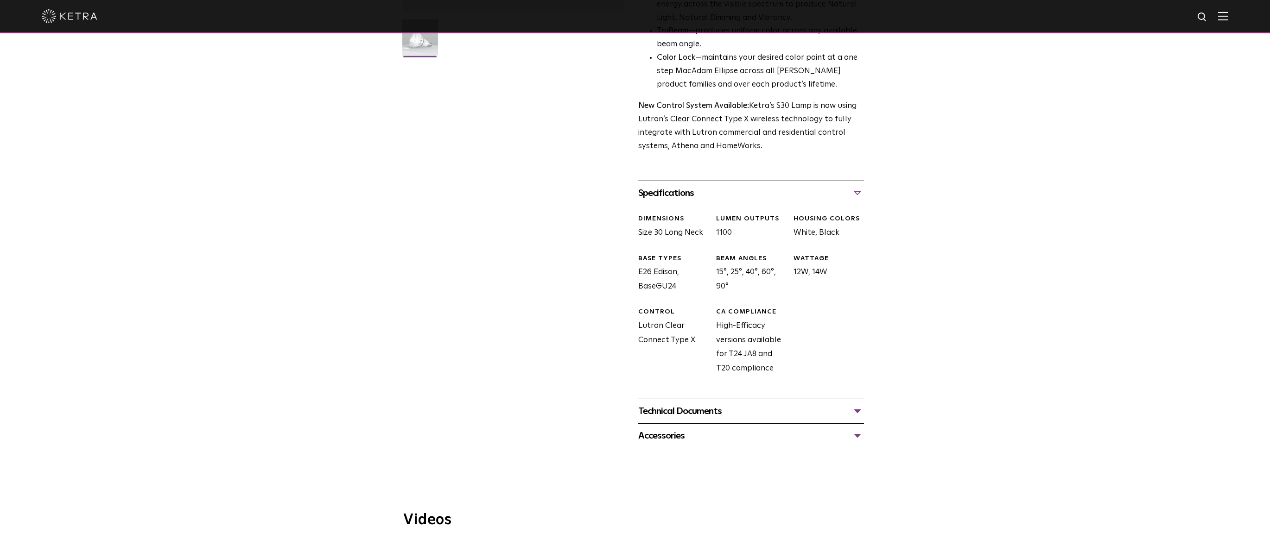
scroll to position [278, 0]
click at [675, 412] on div "Technical Documents" at bounding box center [751, 411] width 226 height 15
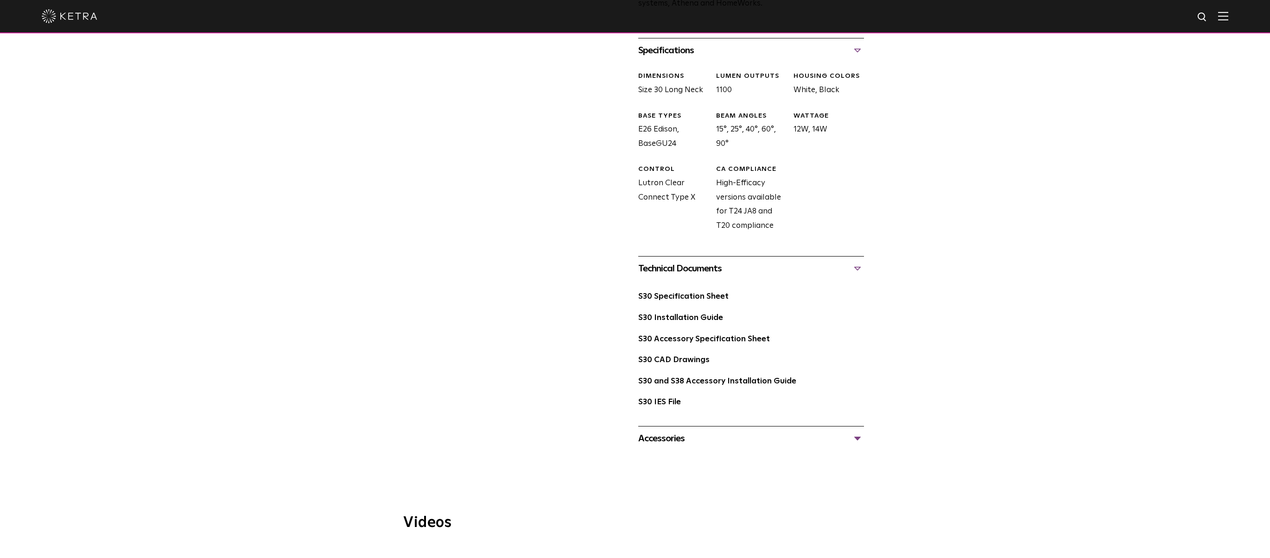
scroll to position [463, 0]
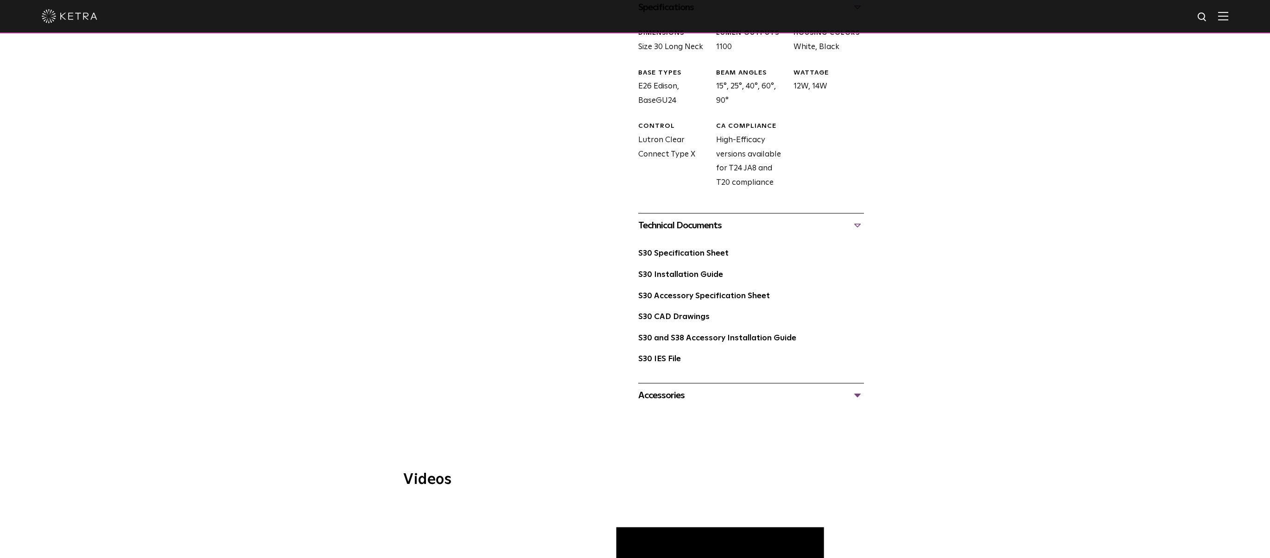
click at [672, 396] on div "Accessories" at bounding box center [751, 395] width 226 height 15
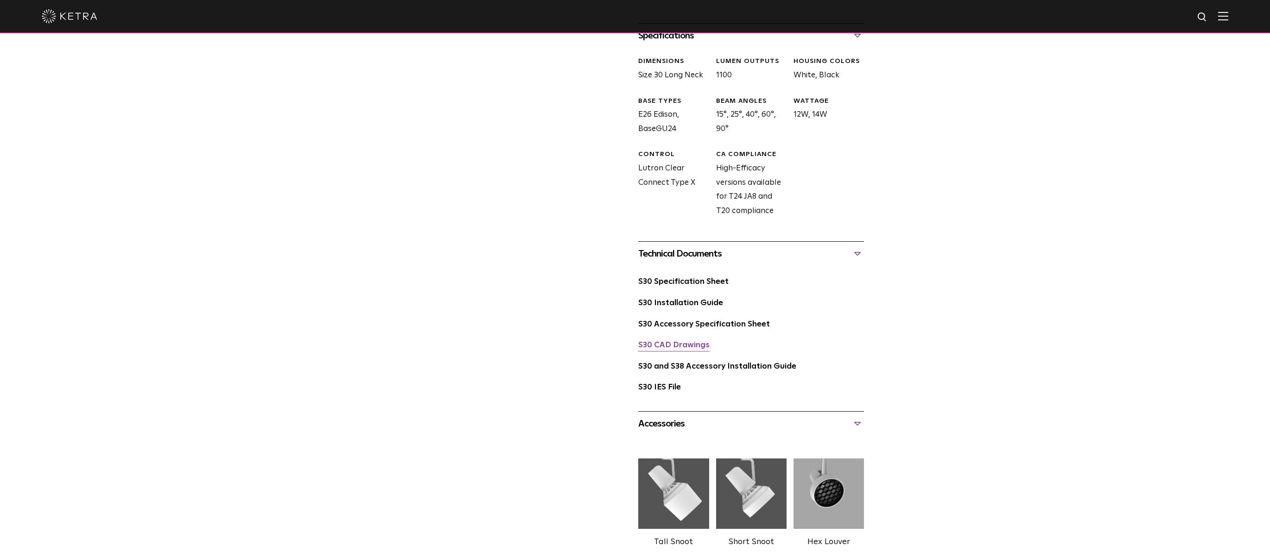
scroll to position [417, 0]
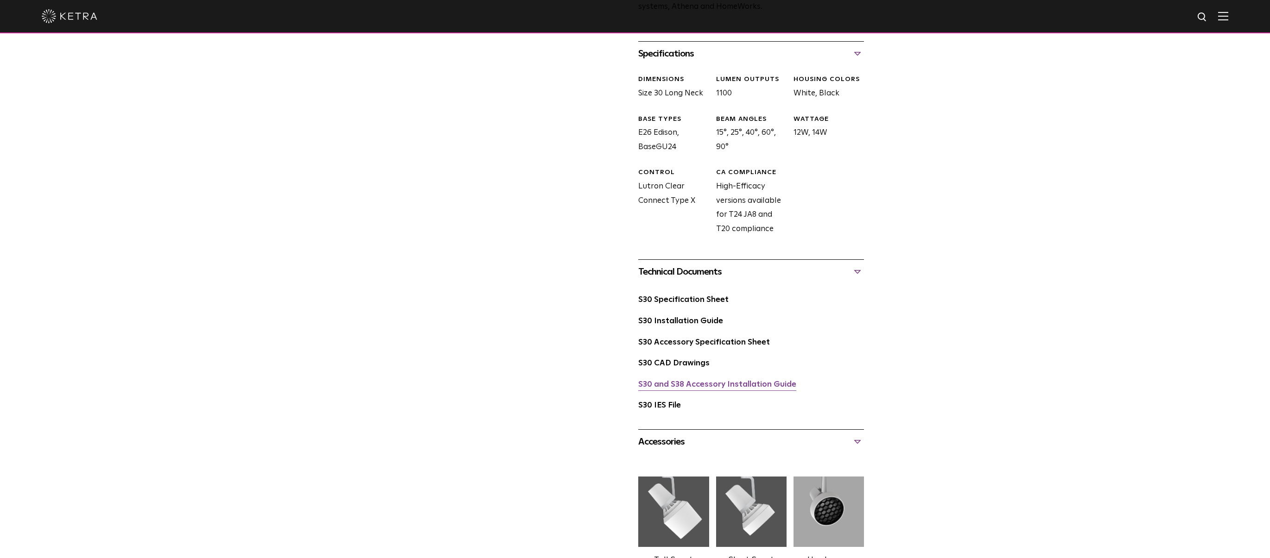
click at [728, 388] on link "S30 and S38 Accessory Installation Guide" at bounding box center [717, 385] width 158 height 8
click at [742, 209] on div "CA COMPLIANCE High-Efficacy versions available for T24 JA8 and T20 compliance" at bounding box center [747, 202] width 77 height 68
click at [754, 222] on div "CA COMPLIANCE High-Efficacy versions available for T24 JA8 and T20 compliance" at bounding box center [747, 202] width 77 height 68
click at [765, 220] on div "CA COMPLIANCE High-Efficacy versions available for T24 JA8 and T20 compliance" at bounding box center [747, 202] width 77 height 68
drag, startPoint x: 765, startPoint y: 226, endPoint x: 761, endPoint y: 233, distance: 8.4
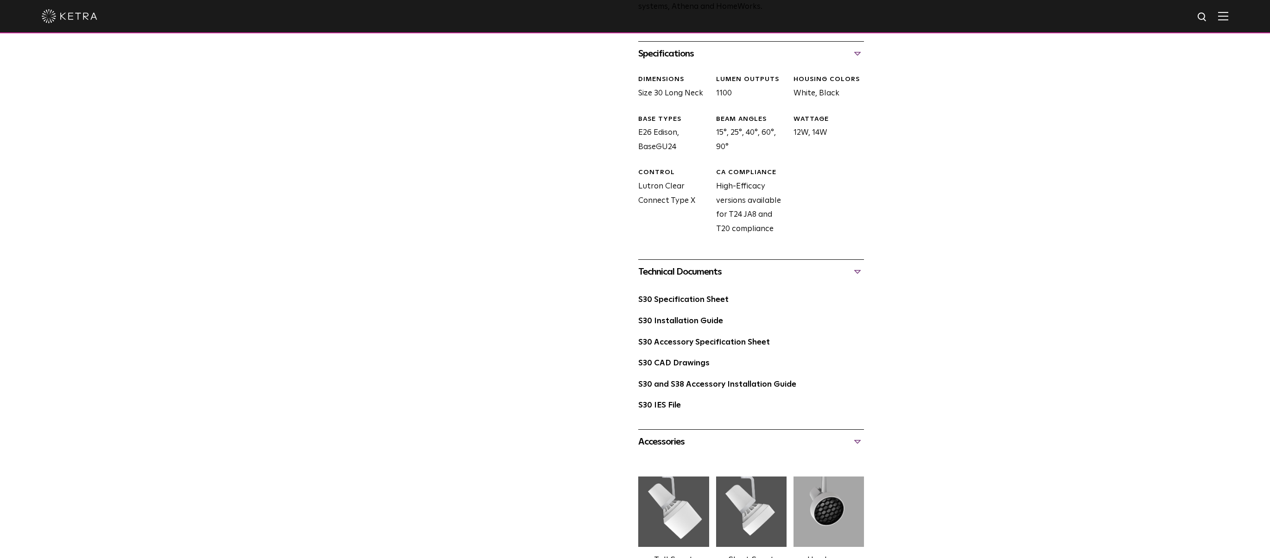
click at [764, 228] on div "CA COMPLIANCE High-Efficacy versions available for T24 JA8 and T20 compliance" at bounding box center [747, 202] width 77 height 68
drag, startPoint x: 751, startPoint y: 239, endPoint x: 727, endPoint y: 240, distance: 23.6
click at [749, 240] on div "DIMENSIONS Size 30 Long Neck LUMEN OUTPUTS 1100 HOUSING COLORS White, Black BAS…" at bounding box center [747, 163] width 233 height 194
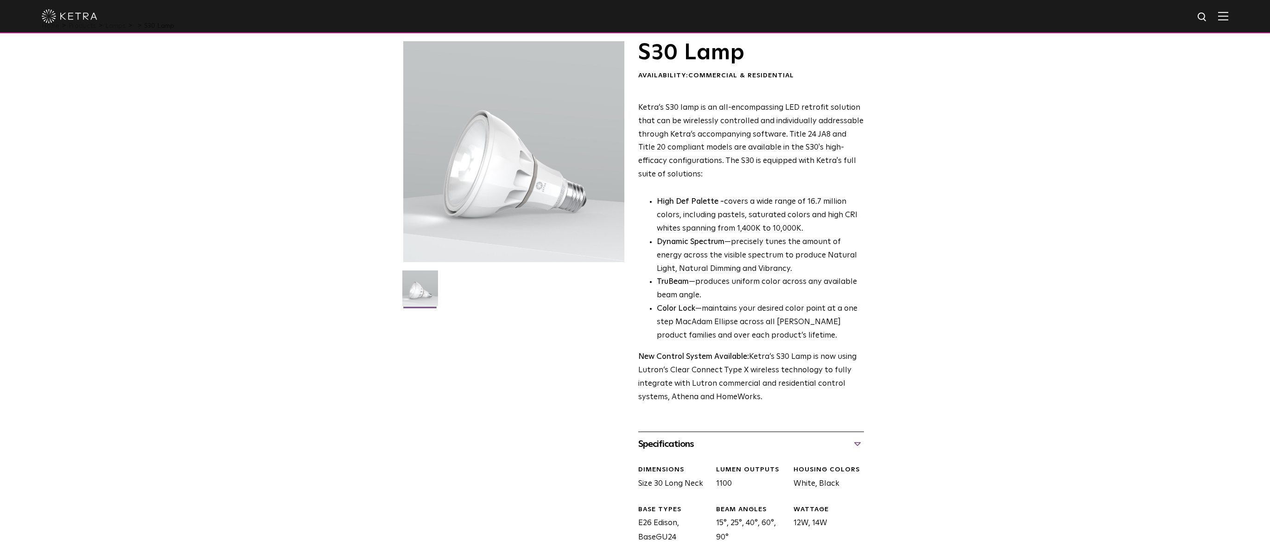
scroll to position [0, 0]
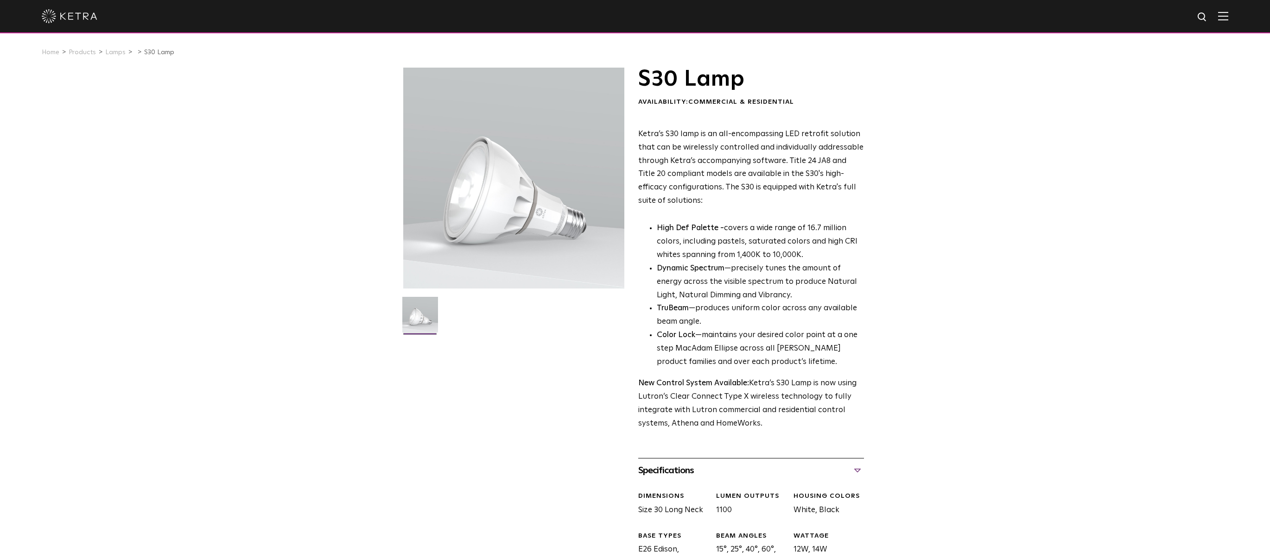
click at [746, 88] on h1 "S30 Lamp" at bounding box center [751, 79] width 226 height 23
click at [749, 93] on div "S30 Lamp Availability: Commercial & Residential" at bounding box center [751, 87] width 226 height 39
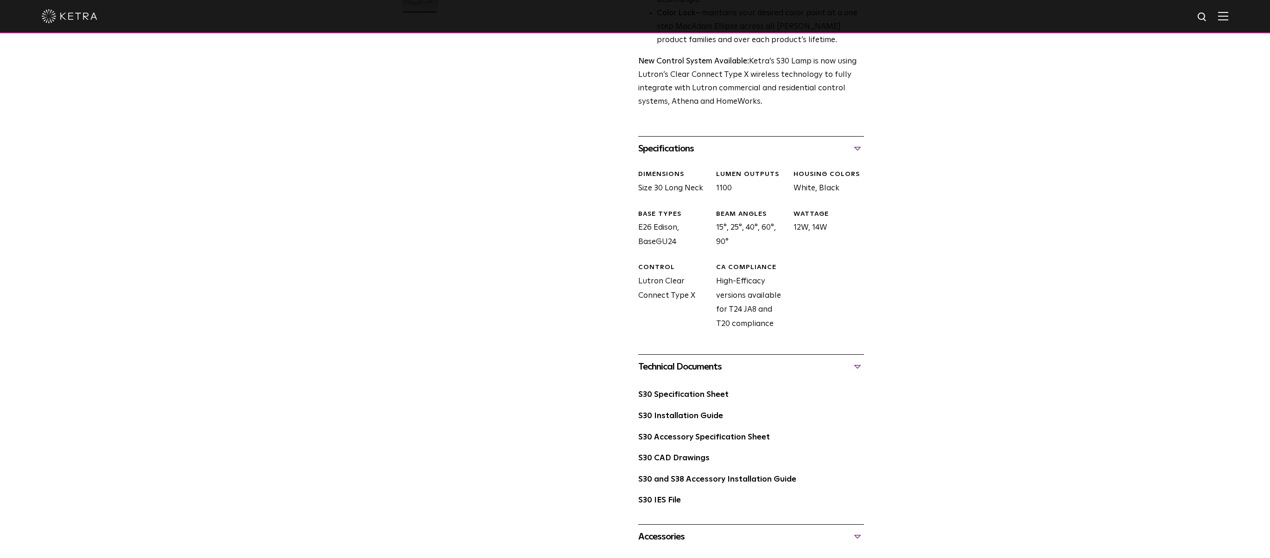
scroll to position [324, 0]
click at [678, 416] on link "S30 Installation Guide" at bounding box center [680, 414] width 85 height 8
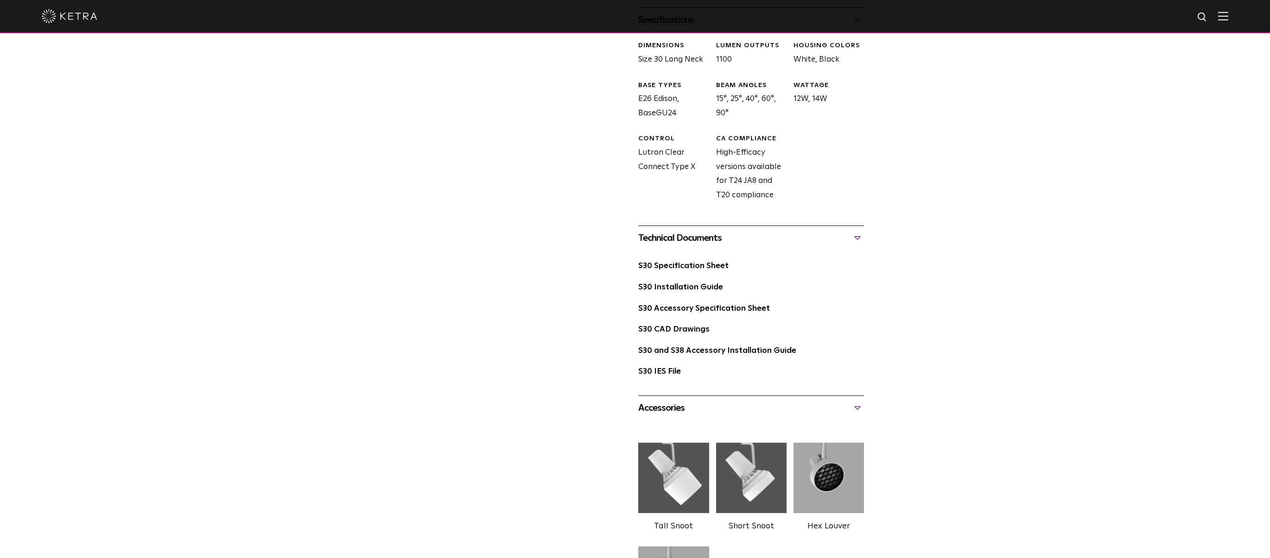
scroll to position [463, 0]
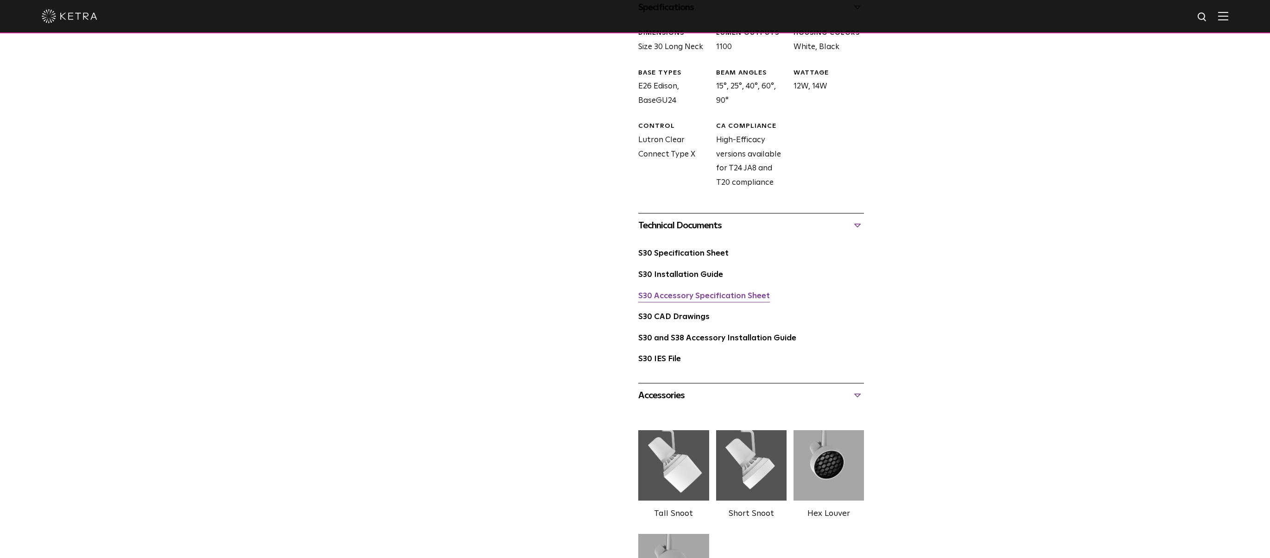
click at [674, 297] on link "S30 Accessory Specification Sheet" at bounding box center [704, 296] width 132 height 8
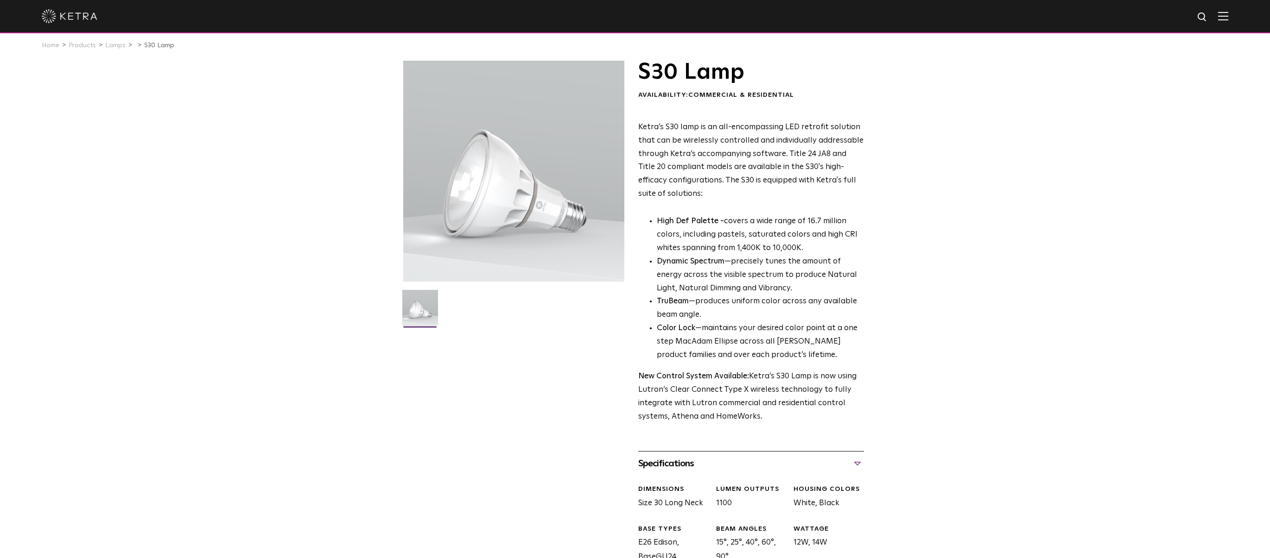
scroll to position [0, 0]
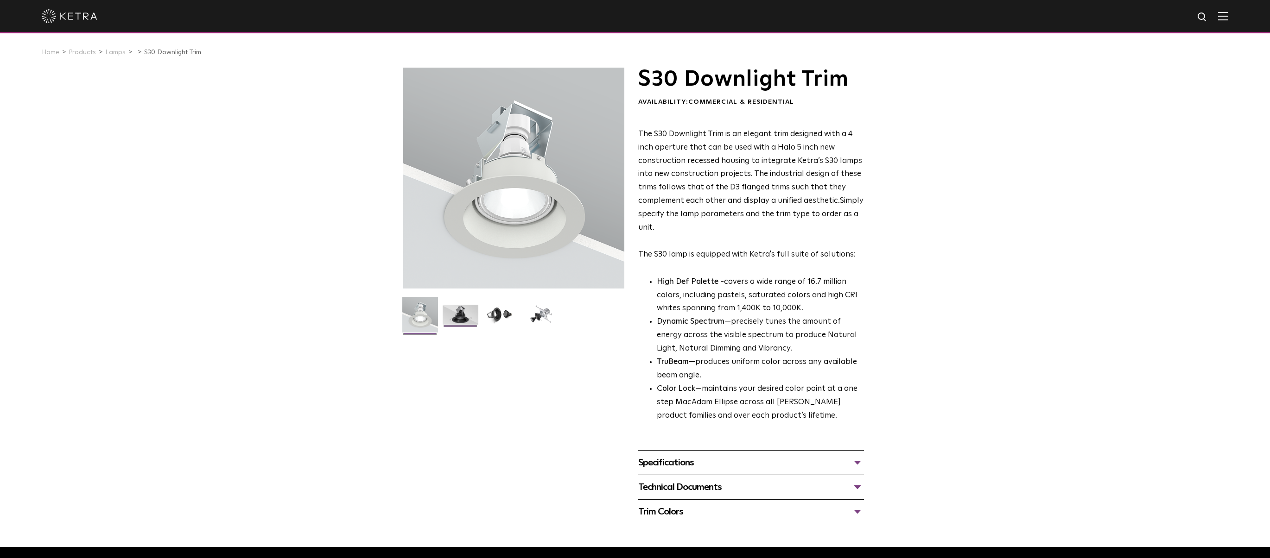
click at [458, 311] on img at bounding box center [460, 318] width 36 height 27
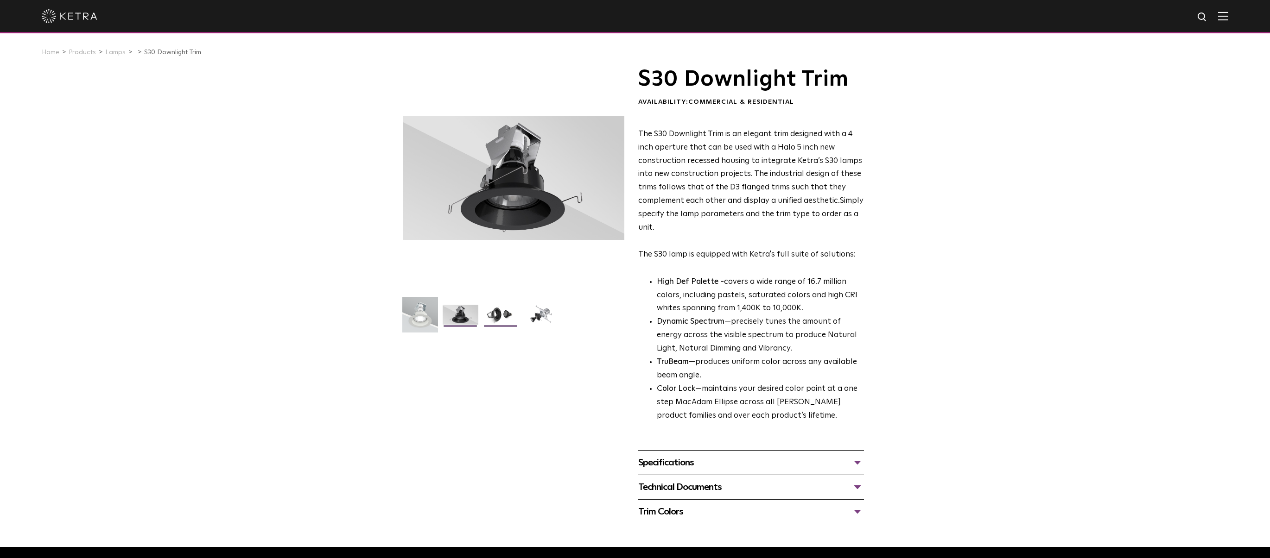
click at [494, 313] on img at bounding box center [501, 318] width 36 height 27
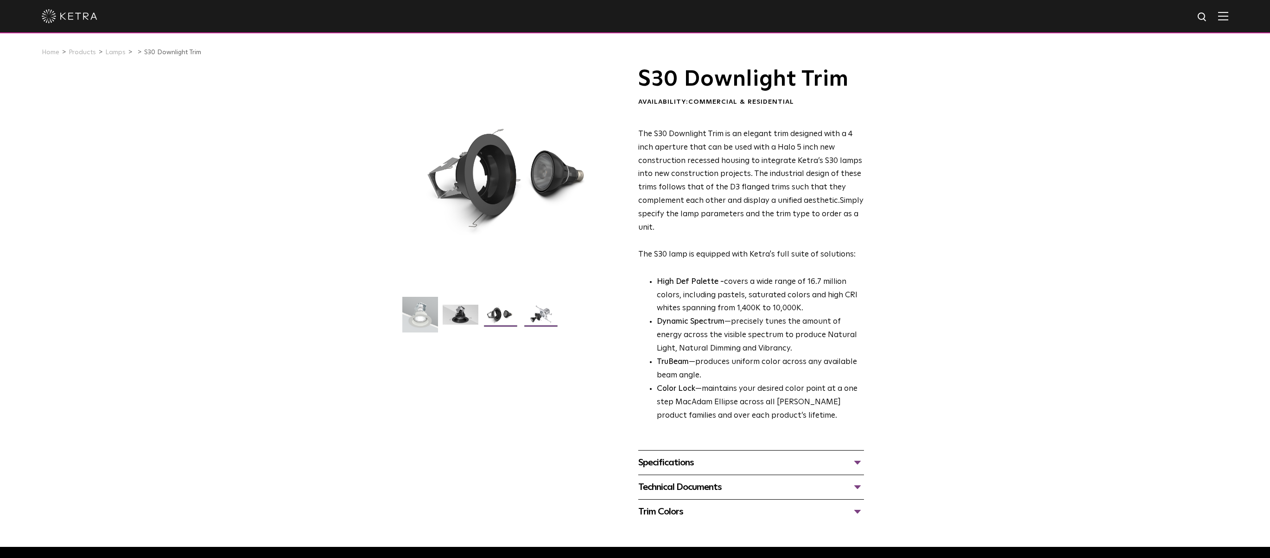
click at [540, 318] on img at bounding box center [541, 318] width 36 height 27
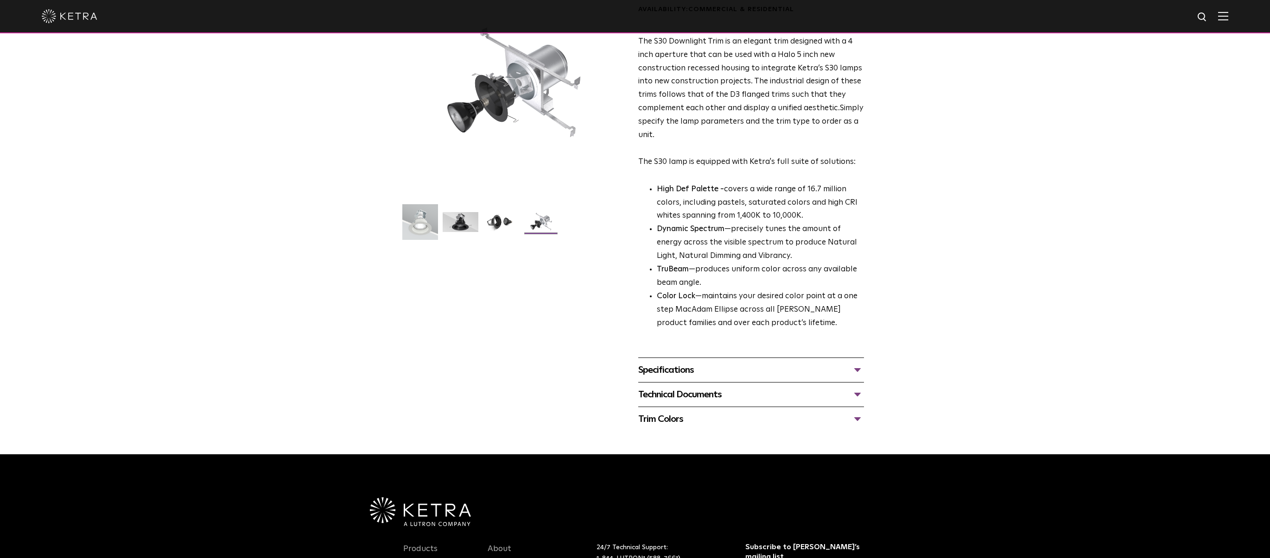
click at [704, 371] on div "Specifications" at bounding box center [751, 370] width 226 height 15
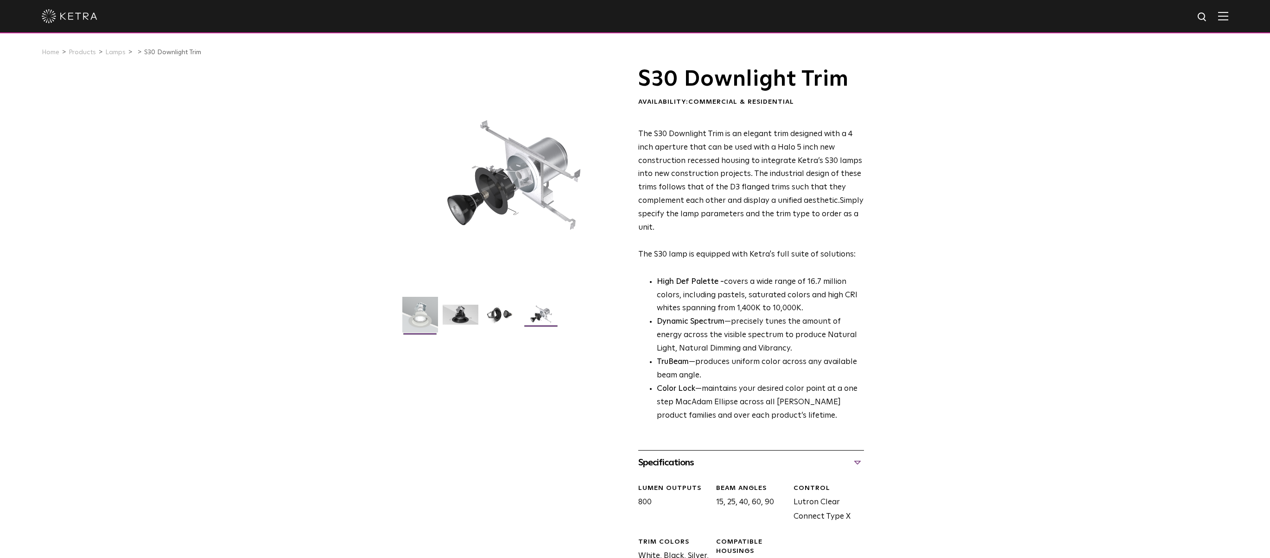
click at [420, 316] on img at bounding box center [420, 318] width 36 height 43
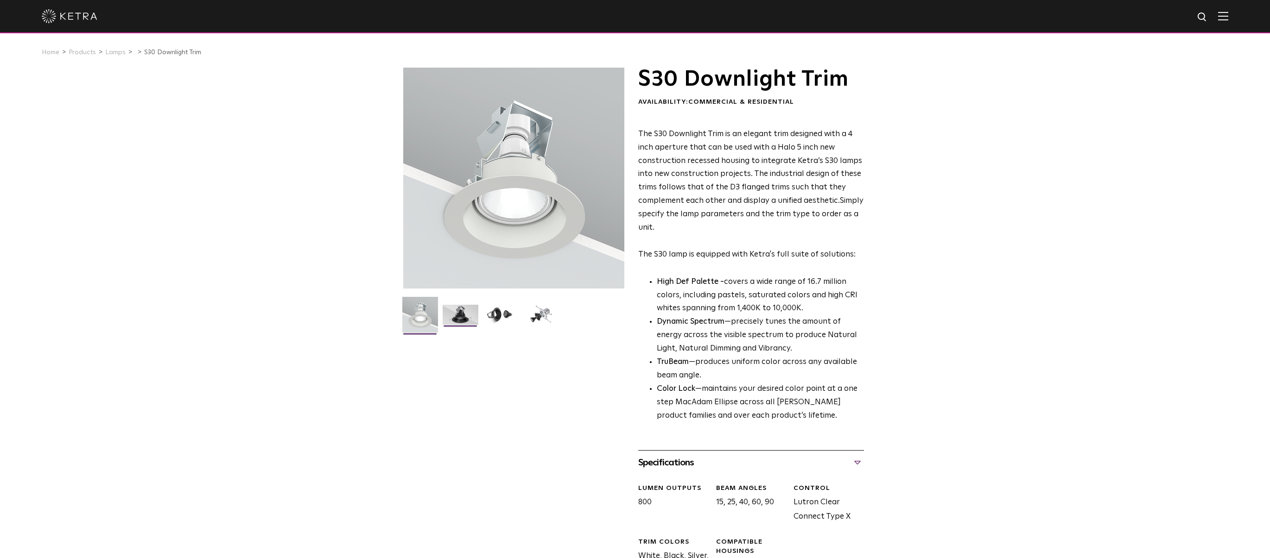
click at [457, 313] on img at bounding box center [460, 318] width 36 height 27
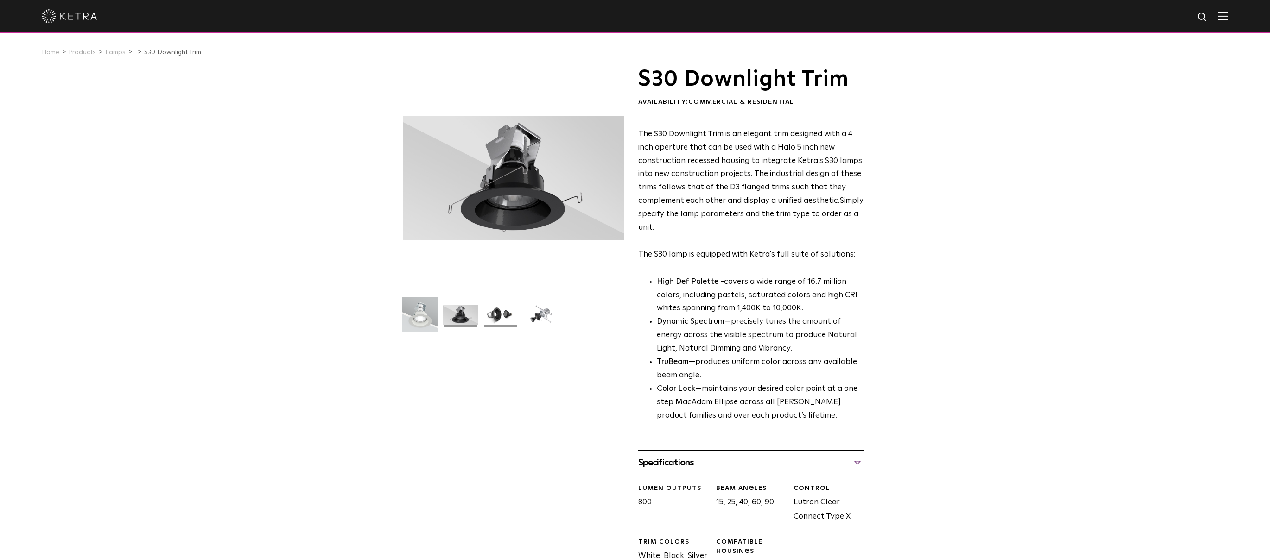
click at [497, 316] on img at bounding box center [501, 318] width 36 height 27
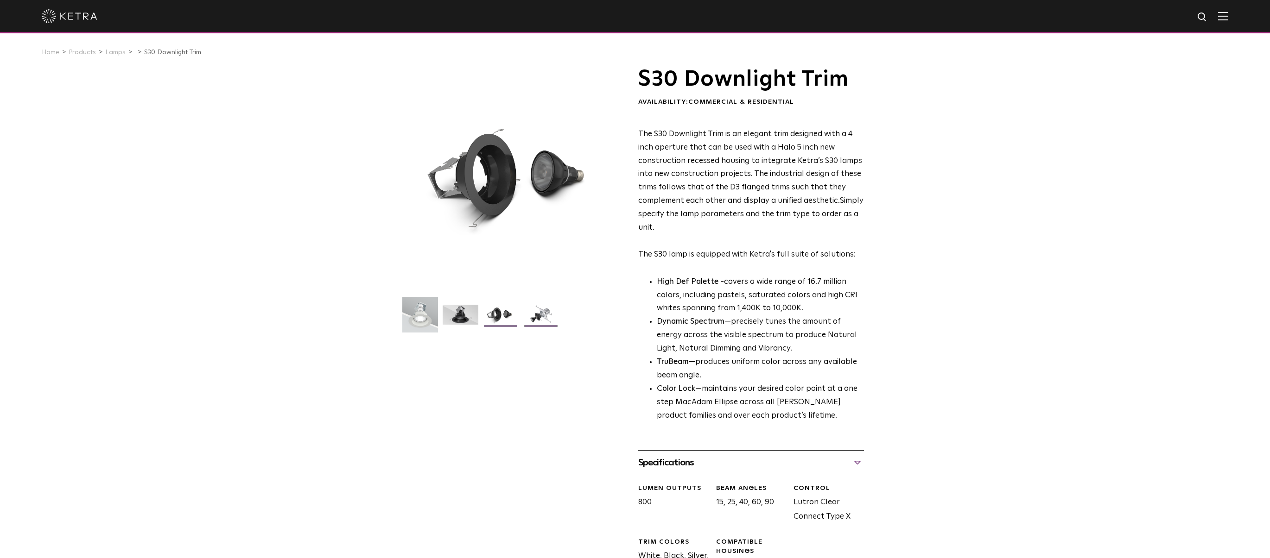
click at [526, 316] on img at bounding box center [541, 318] width 36 height 27
